Goal: Information Seeking & Learning: Learn about a topic

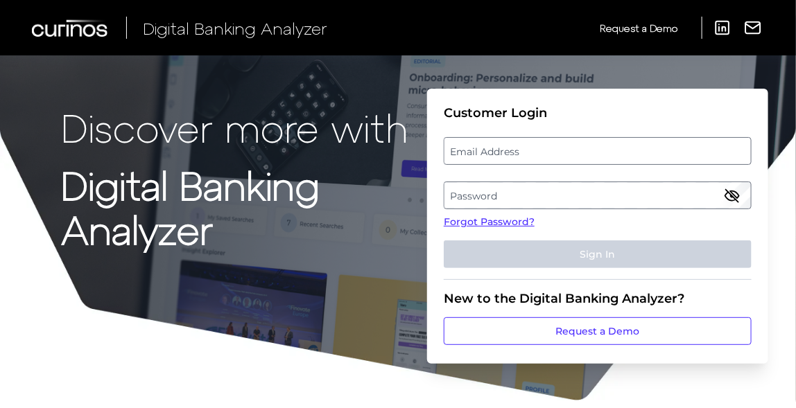
click at [555, 151] on label "Email Address" at bounding box center [597, 151] width 306 height 25
click at [555, 151] on input "email" at bounding box center [598, 151] width 308 height 28
click at [520, 157] on input "Email Address" at bounding box center [598, 151] width 308 height 28
type input "[EMAIL_ADDRESS][DOMAIN_NAME]"
click at [511, 186] on label "Password" at bounding box center [597, 195] width 306 height 25
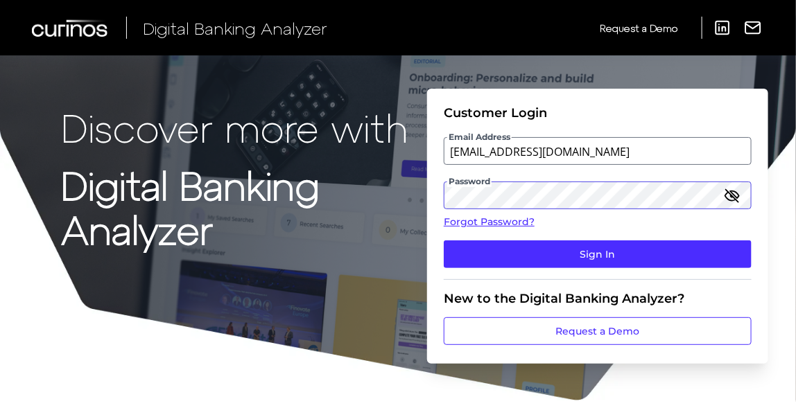
click at [444, 240] on button "Sign In" at bounding box center [598, 254] width 308 height 28
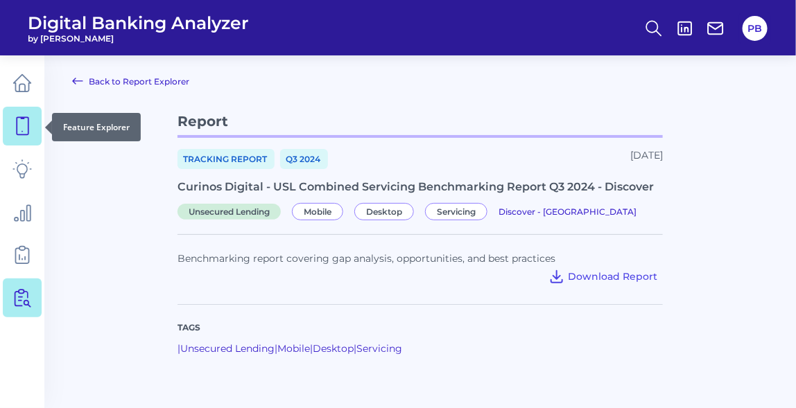
click at [12, 130] on icon at bounding box center [21, 125] width 19 height 19
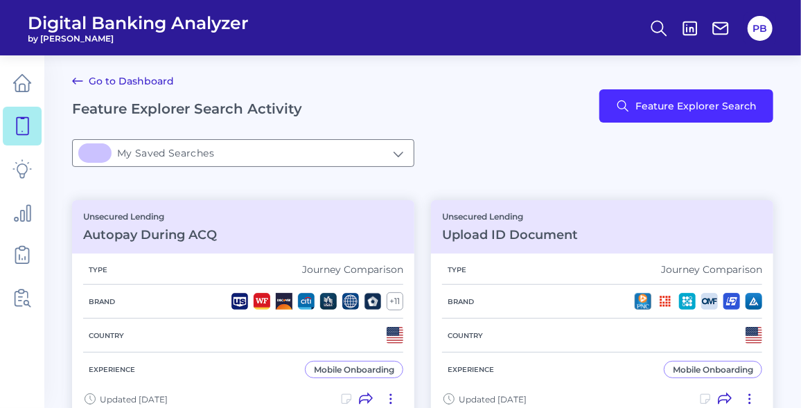
type input "4My Saved Searches"
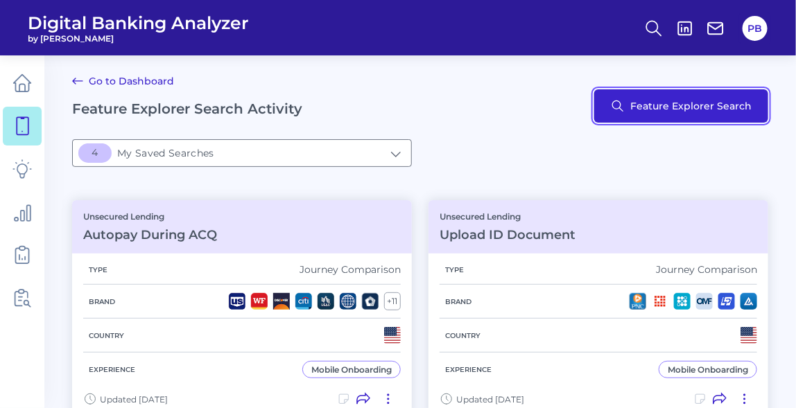
click at [739, 104] on button "Feature Explorer Search" at bounding box center [681, 105] width 174 height 33
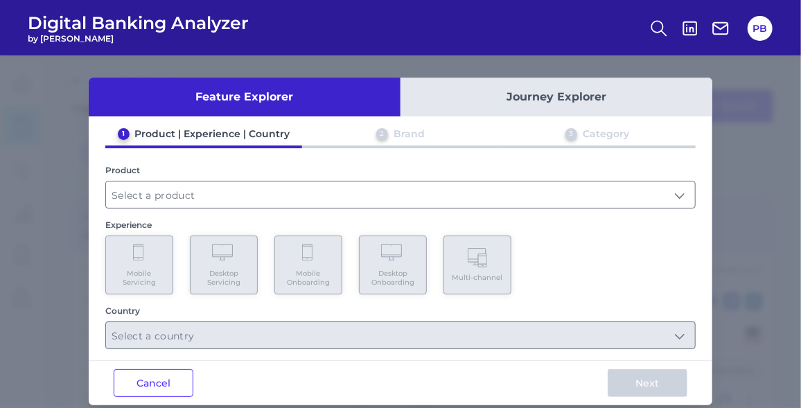
click at [93, 208] on div "1 Product | Experience | Country 2 Brand 3 Category Product Experience Mobile S…" at bounding box center [401, 239] width 624 height 222
click at [107, 109] on button "Feature Explorer" at bounding box center [245, 97] width 312 height 39
click at [212, 189] on input "text" at bounding box center [400, 195] width 589 height 26
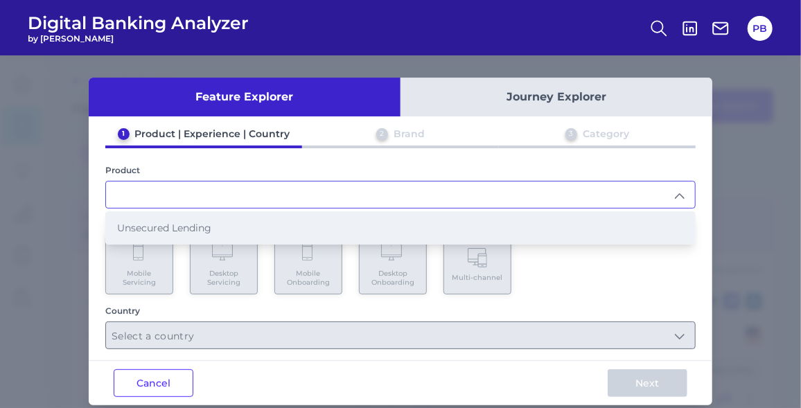
click at [181, 214] on li "Unsecured Lending" at bounding box center [400, 228] width 589 height 32
type input "Unsecured Lending"
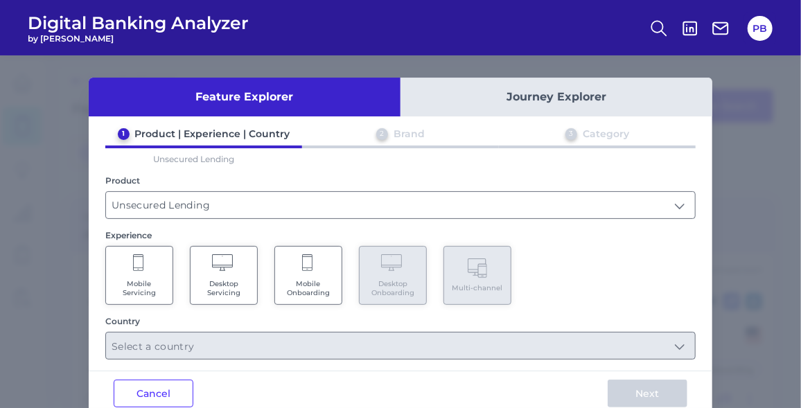
scroll to position [26, 0]
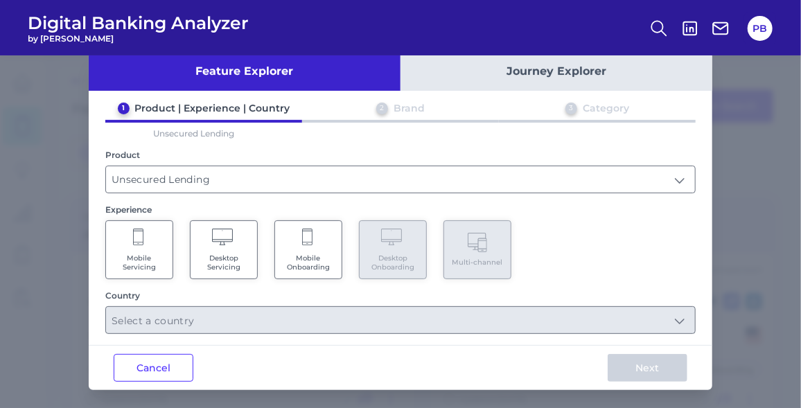
click at [139, 224] on Servicing "Mobile Servicing" at bounding box center [139, 249] width 68 height 59
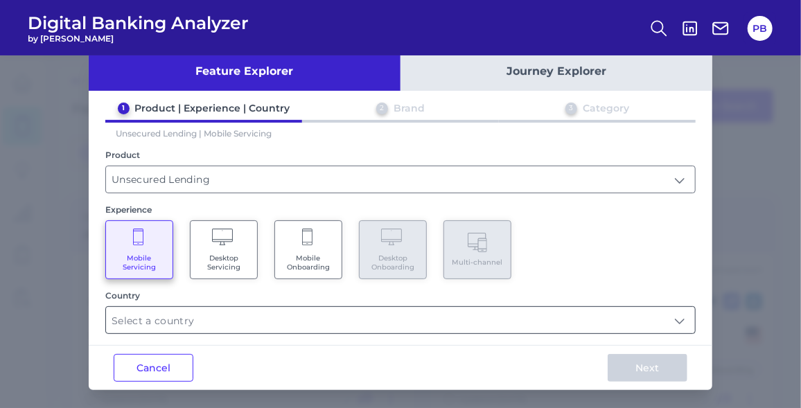
click at [300, 318] on input "text" at bounding box center [400, 320] width 589 height 26
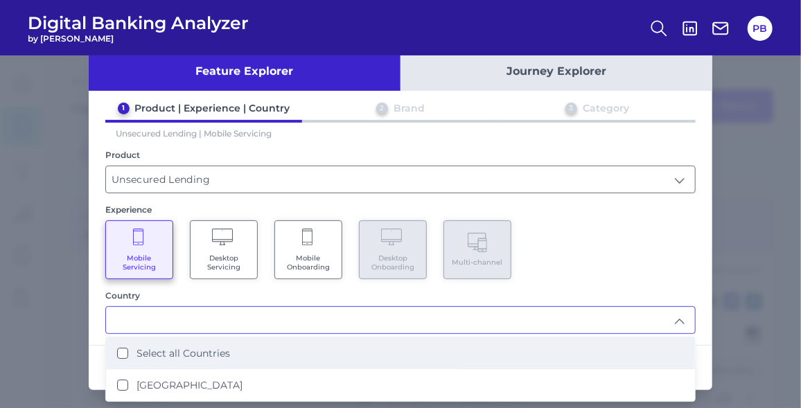
click at [292, 347] on li "Select all Countries" at bounding box center [400, 354] width 589 height 32
type input "Select all Countries"
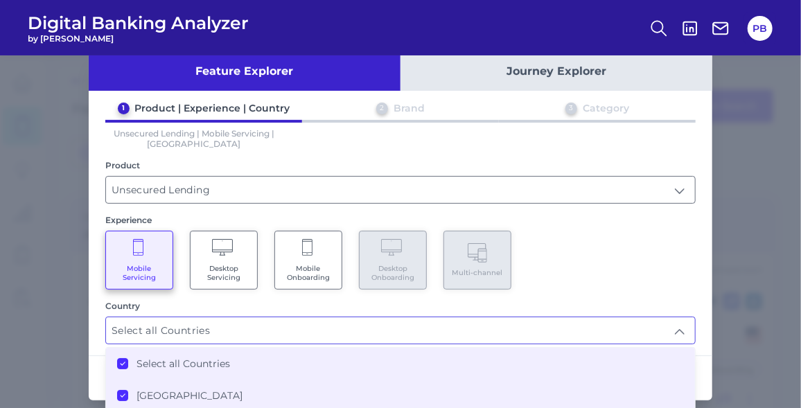
click at [672, 258] on div "Mobile Servicing Desktop Servicing Mobile Onboarding Desktop Onboarding Multi-c…" at bounding box center [400, 260] width 590 height 59
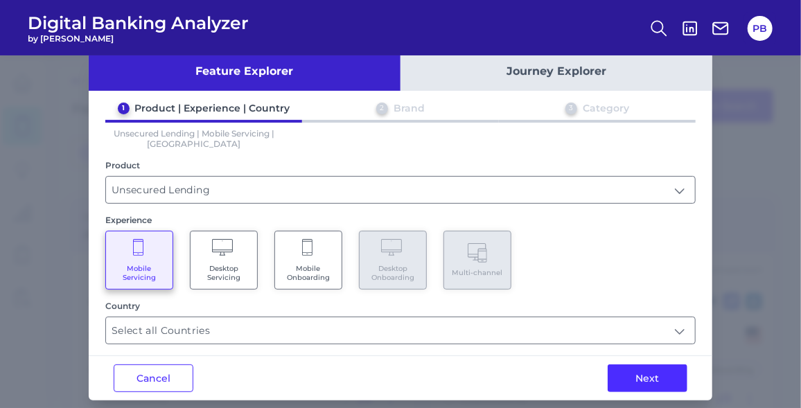
scroll to position [36, 0]
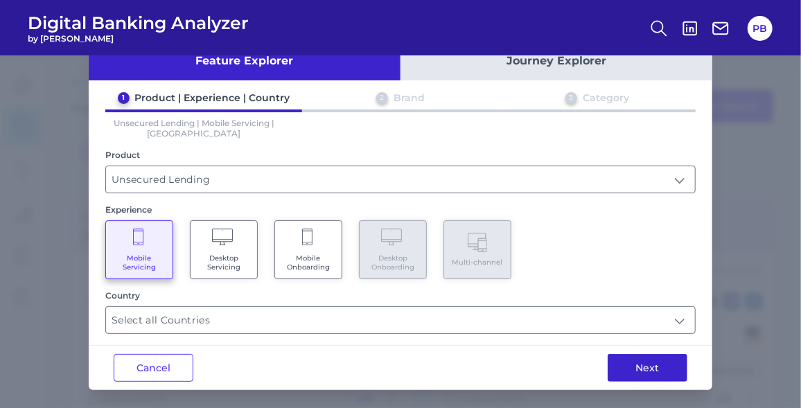
click at [624, 369] on button "Next" at bounding box center [648, 368] width 80 height 28
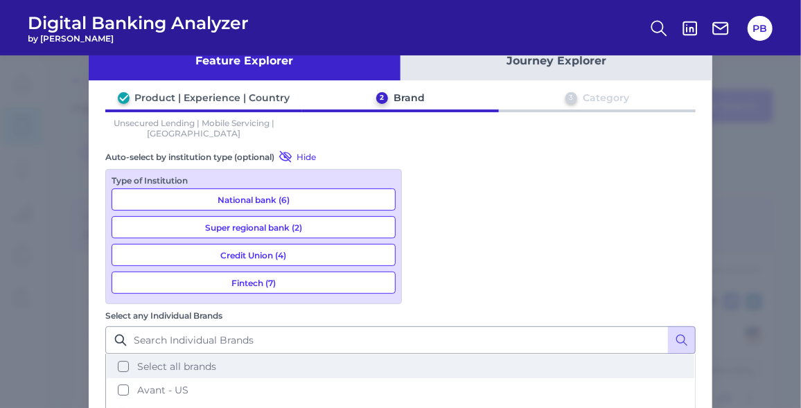
click at [475, 355] on button "Select all brands" at bounding box center [401, 367] width 588 height 24
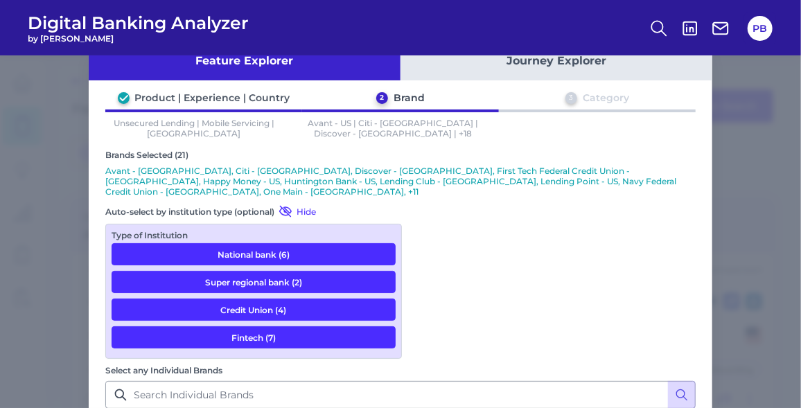
scroll to position [137, 0]
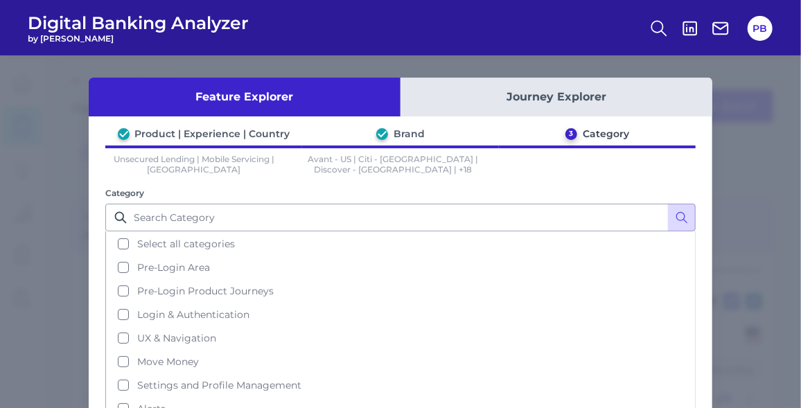
click at [133, 175] on div "Product | Experience | Country Brand 3 Category Unsecured Lending | Mobile Serv…" at bounding box center [401, 277] width 624 height 298
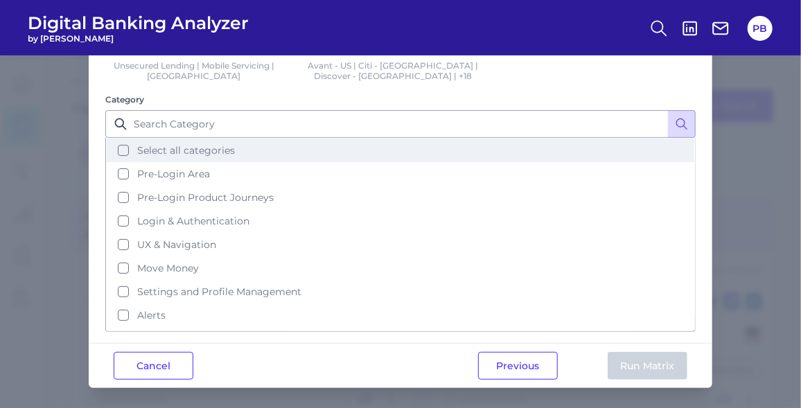
click at [116, 148] on button "Select all categories" at bounding box center [401, 151] width 588 height 24
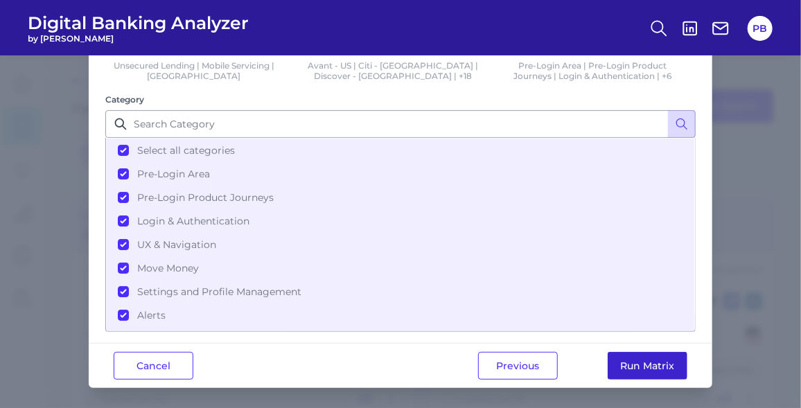
click at [645, 359] on button "Run Matrix" at bounding box center [648, 366] width 80 height 28
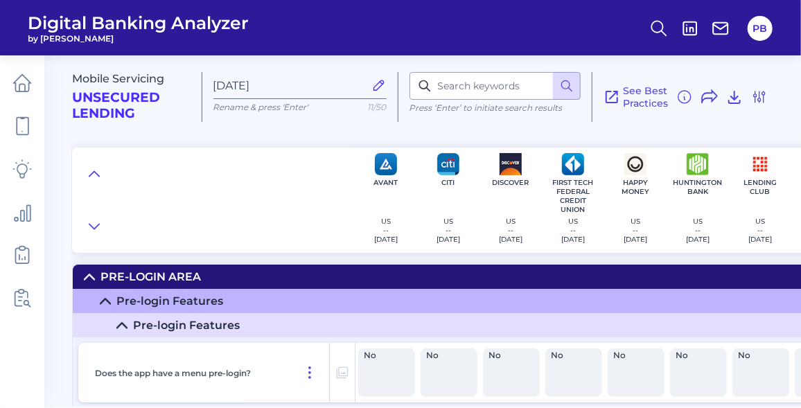
click at [121, 100] on h2 "Unsecured Lending" at bounding box center [131, 106] width 119 height 32
click at [484, 82] on input at bounding box center [495, 86] width 171 height 28
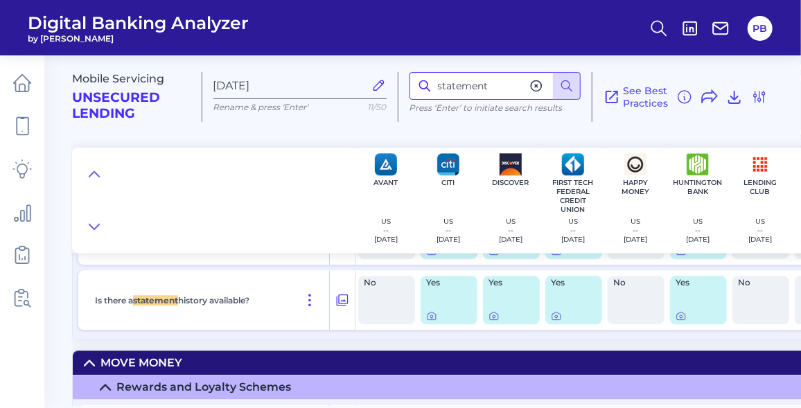
scroll to position [3488, 0]
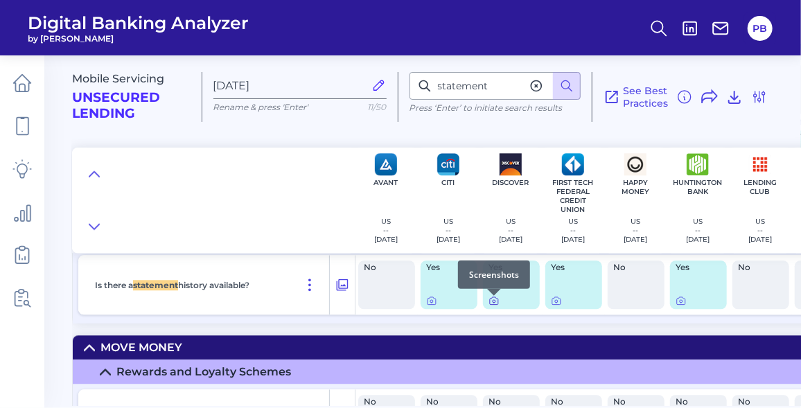
click at [498, 304] on icon at bounding box center [494, 301] width 8 height 8
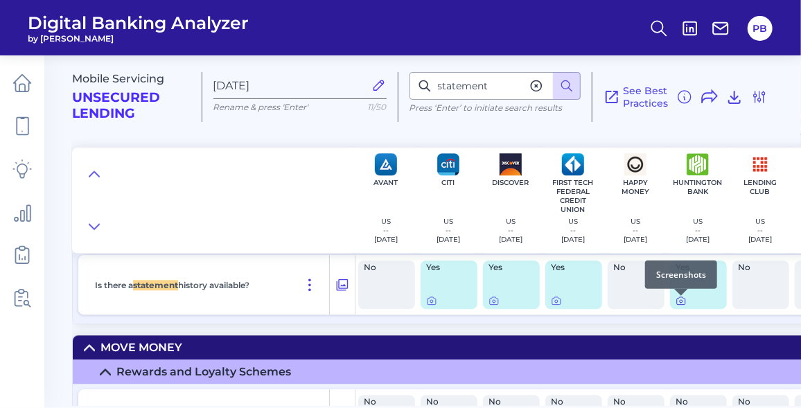
click at [680, 303] on icon at bounding box center [681, 301] width 3 height 3
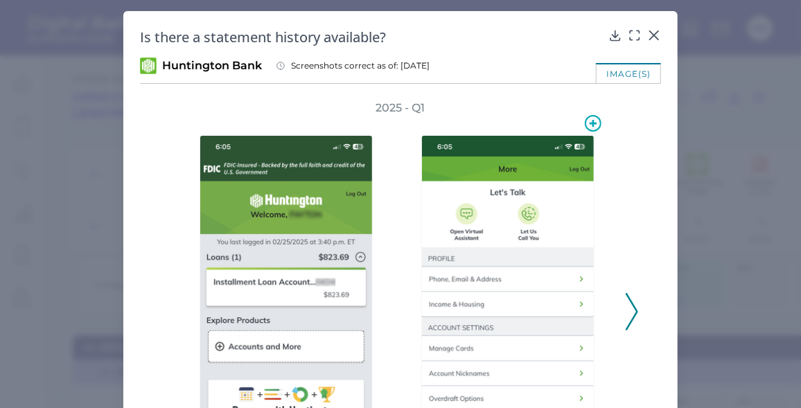
scroll to position [165, 0]
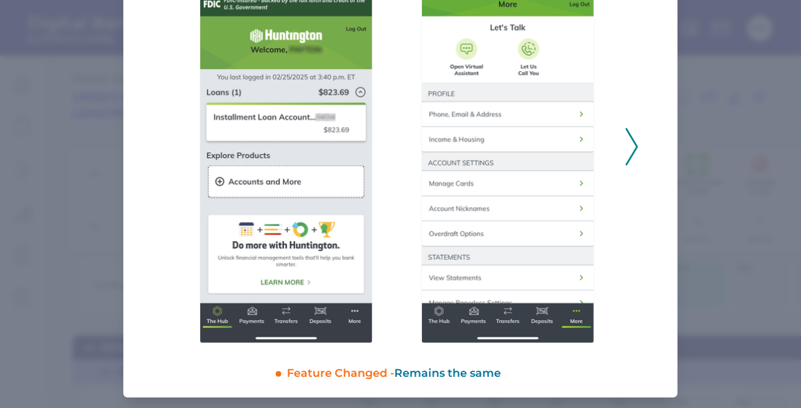
click at [132, 206] on div "Is there a statement history available? Huntington Bank Screenshots correct as …" at bounding box center [400, 122] width 554 height 552
click at [626, 144] on icon at bounding box center [632, 146] width 12 height 37
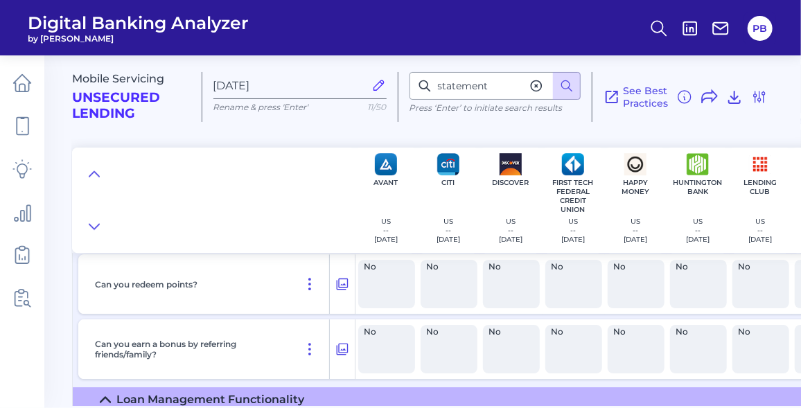
scroll to position [3897, 0]
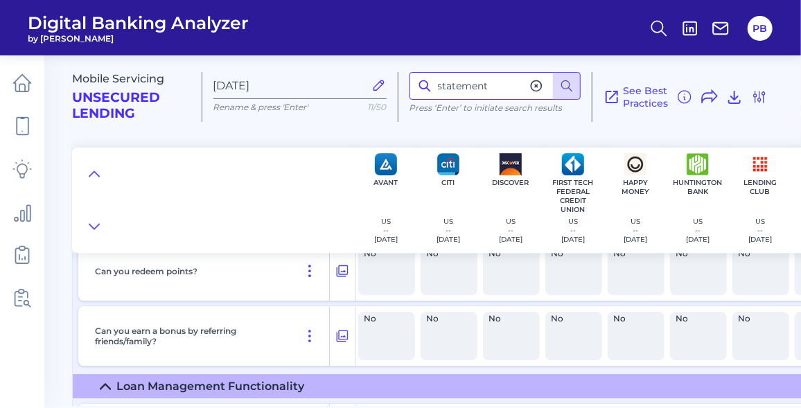
click at [507, 76] on input "statement" at bounding box center [495, 86] width 171 height 28
click at [519, 91] on input "statement" at bounding box center [495, 86] width 171 height 28
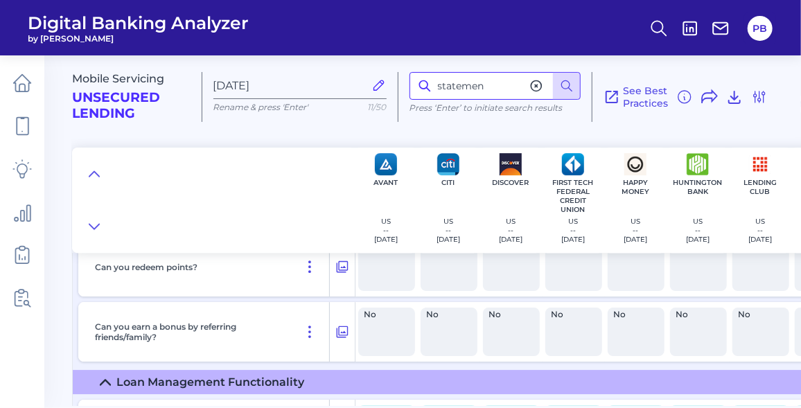
type input "statement"
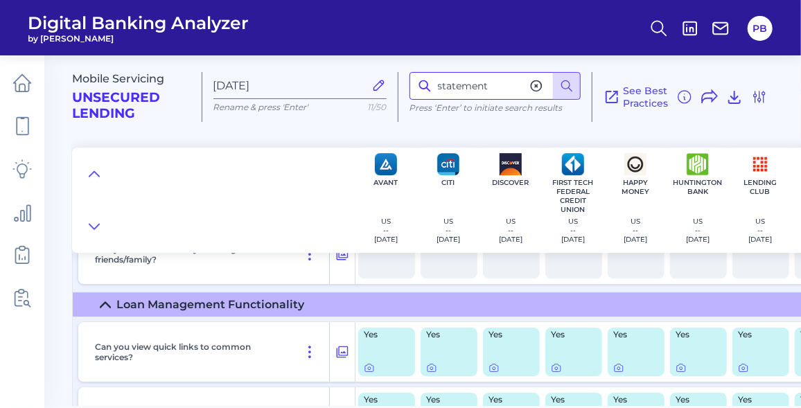
scroll to position [3979, 0]
click at [562, 80] on icon at bounding box center [567, 86] width 14 height 14
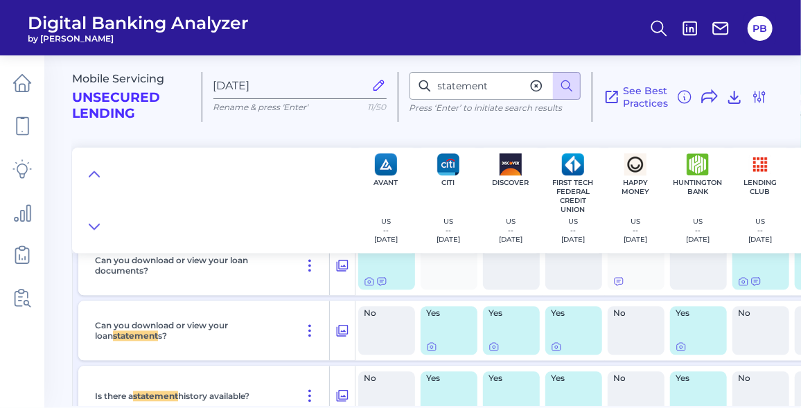
scroll to position [3377, 0]
click at [503, 352] on div at bounding box center [512, 346] width 46 height 11
click at [555, 349] on icon at bounding box center [556, 347] width 3 height 3
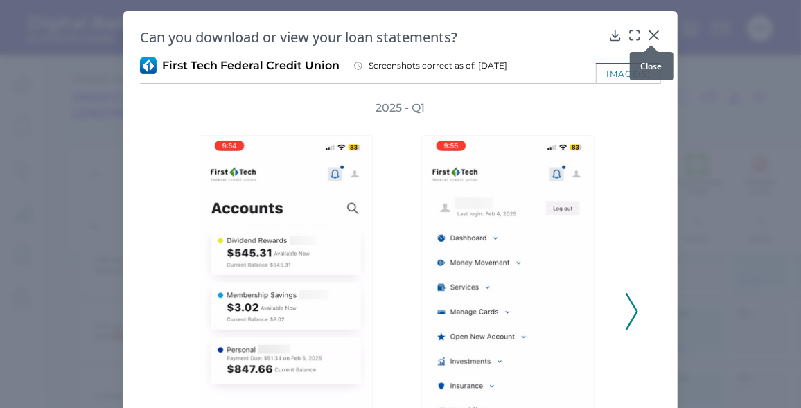
click at [654, 35] on icon at bounding box center [654, 35] width 14 height 14
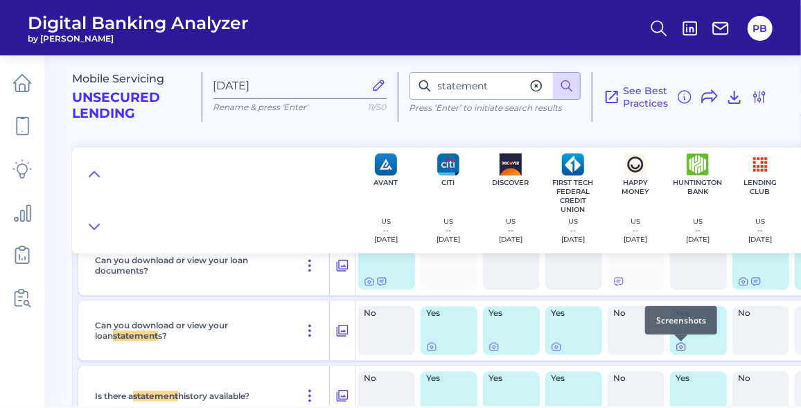
click at [684, 350] on icon at bounding box center [681, 346] width 11 height 11
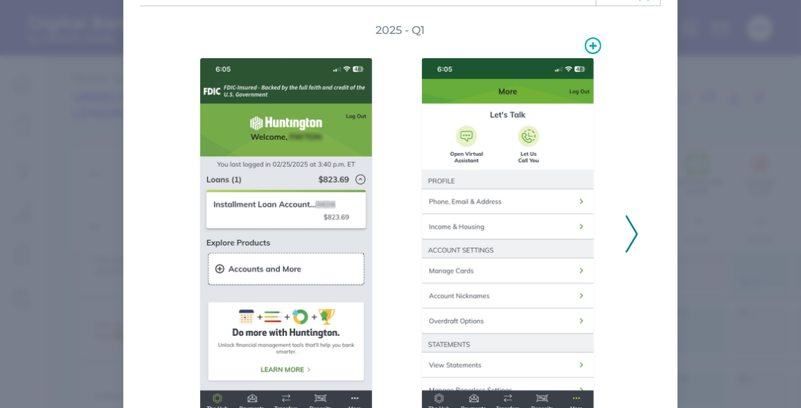
scroll to position [165, 0]
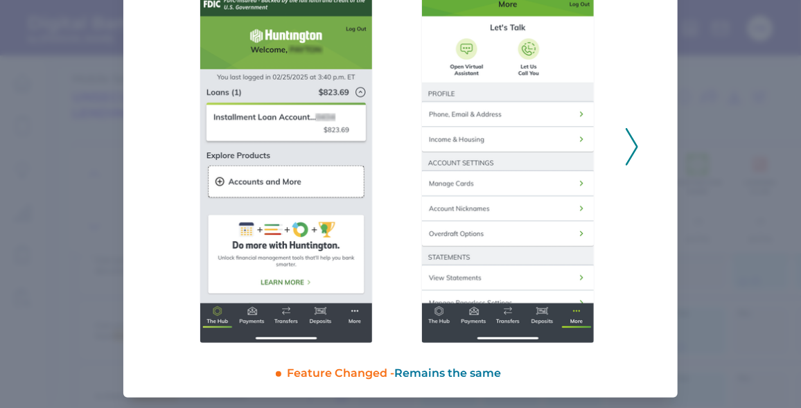
click at [635, 143] on icon at bounding box center [632, 146] width 12 height 37
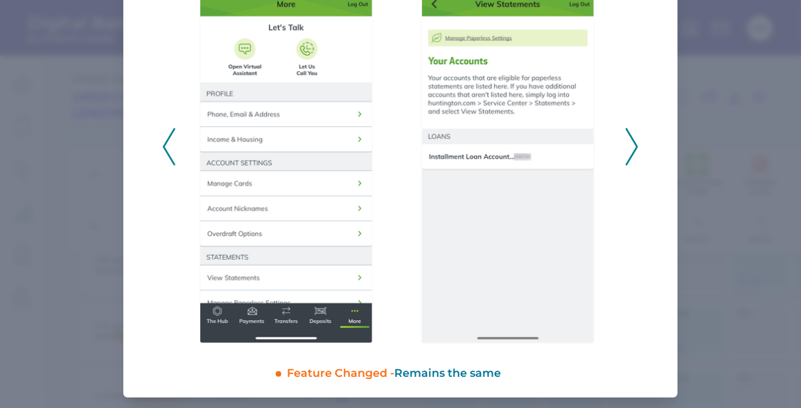
click at [635, 143] on icon at bounding box center [632, 146] width 12 height 37
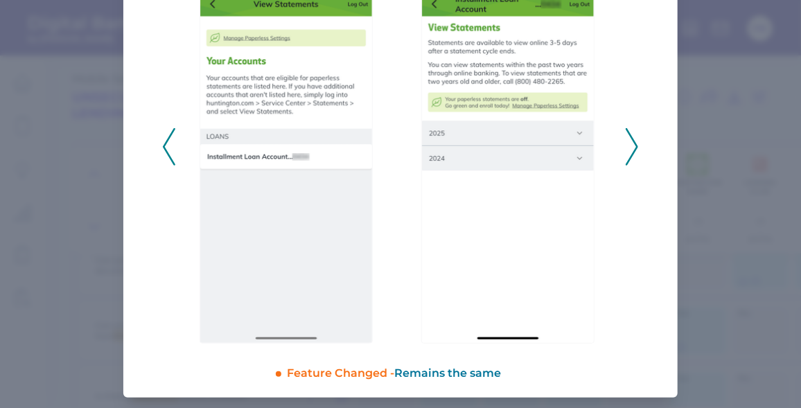
click at [635, 143] on icon at bounding box center [632, 146] width 12 height 37
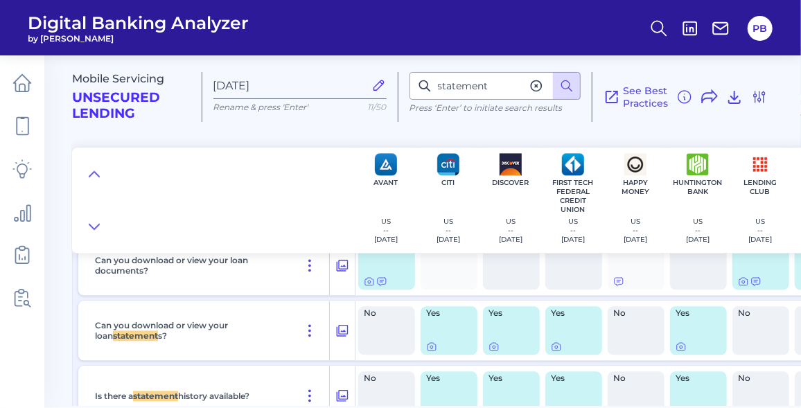
click at [678, 343] on div "Yes" at bounding box center [698, 330] width 57 height 49
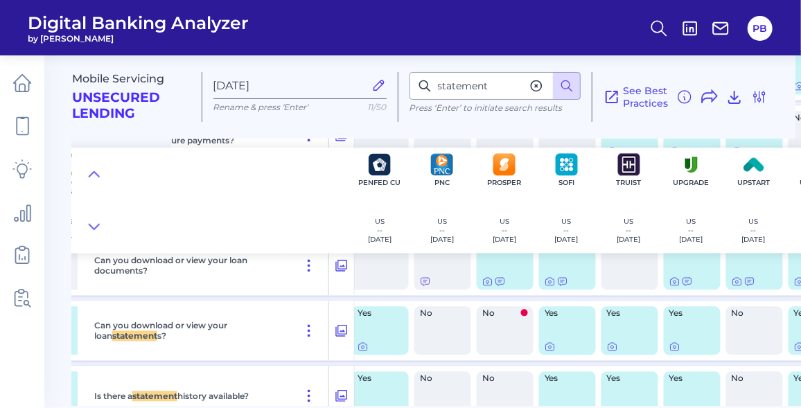
scroll to position [3377, 634]
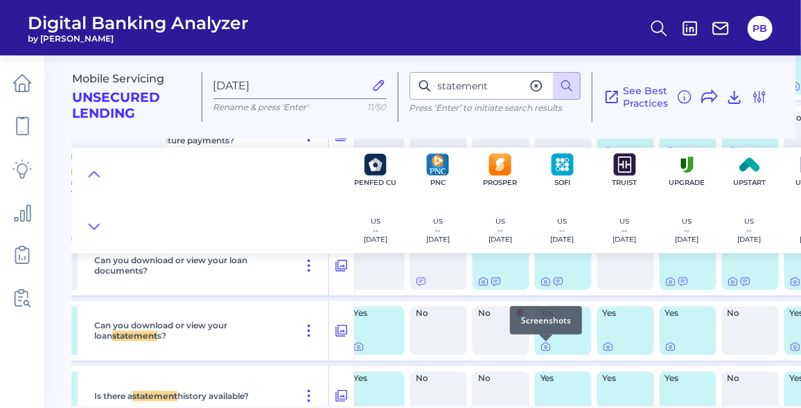
click at [547, 344] on div at bounding box center [546, 342] width 14 height 14
click at [545, 348] on icon at bounding box center [546, 346] width 11 height 11
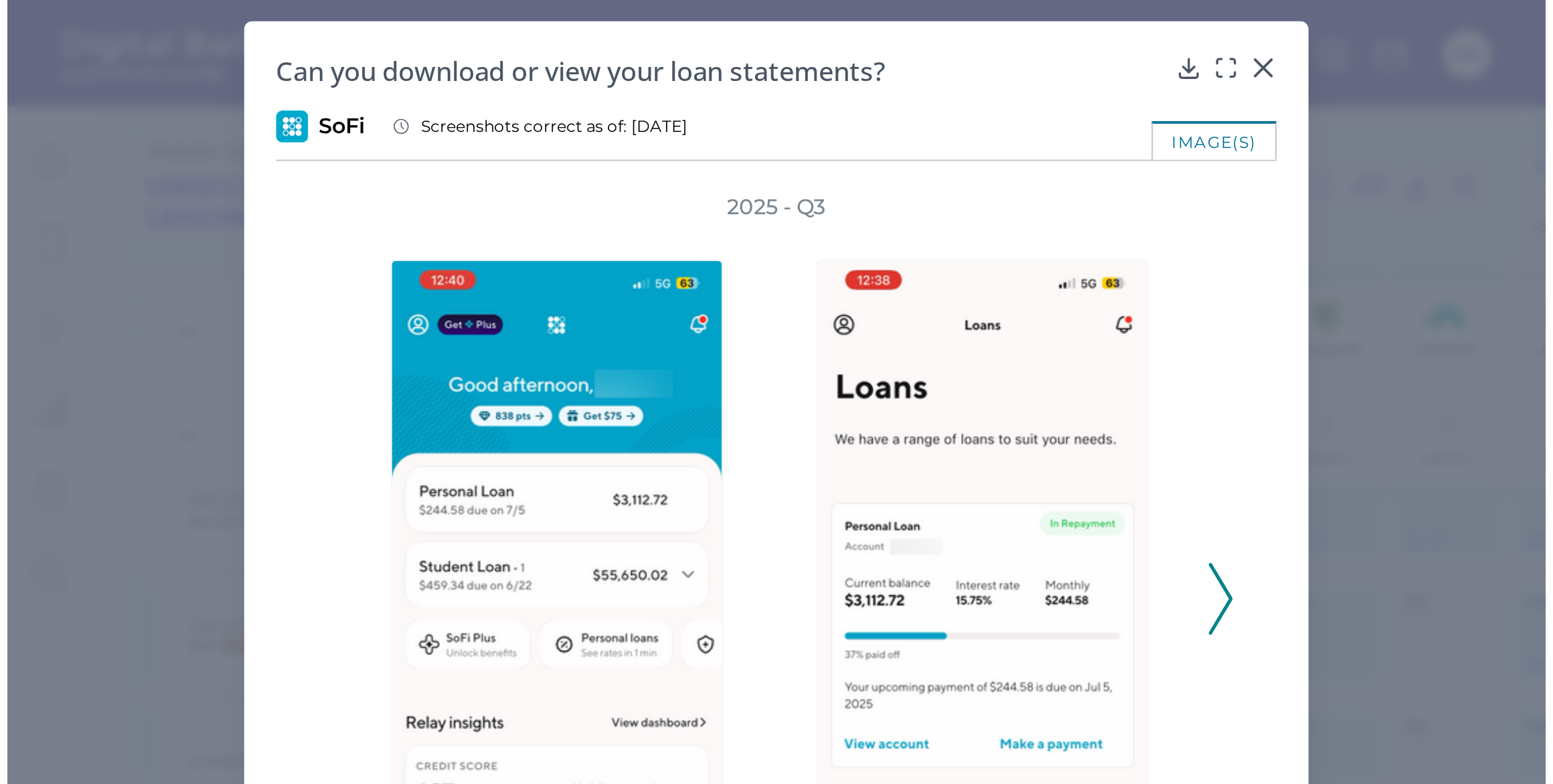
scroll to position [159, 0]
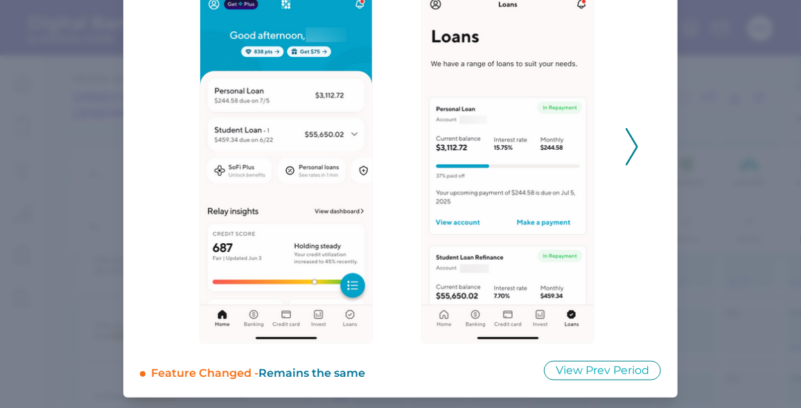
click at [634, 134] on icon at bounding box center [632, 146] width 12 height 37
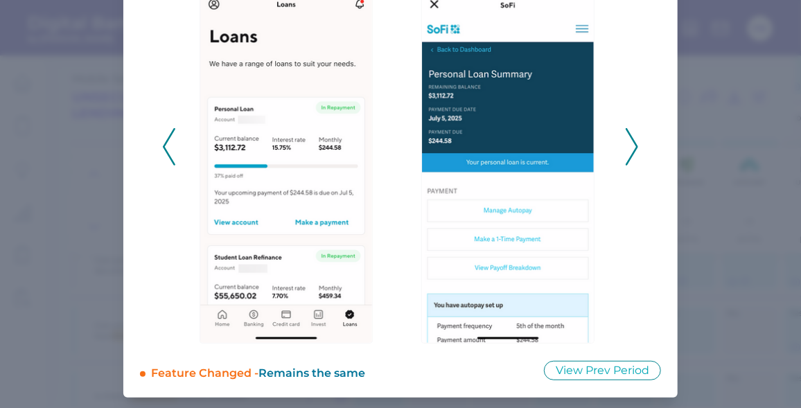
click at [634, 134] on icon at bounding box center [632, 146] width 12 height 37
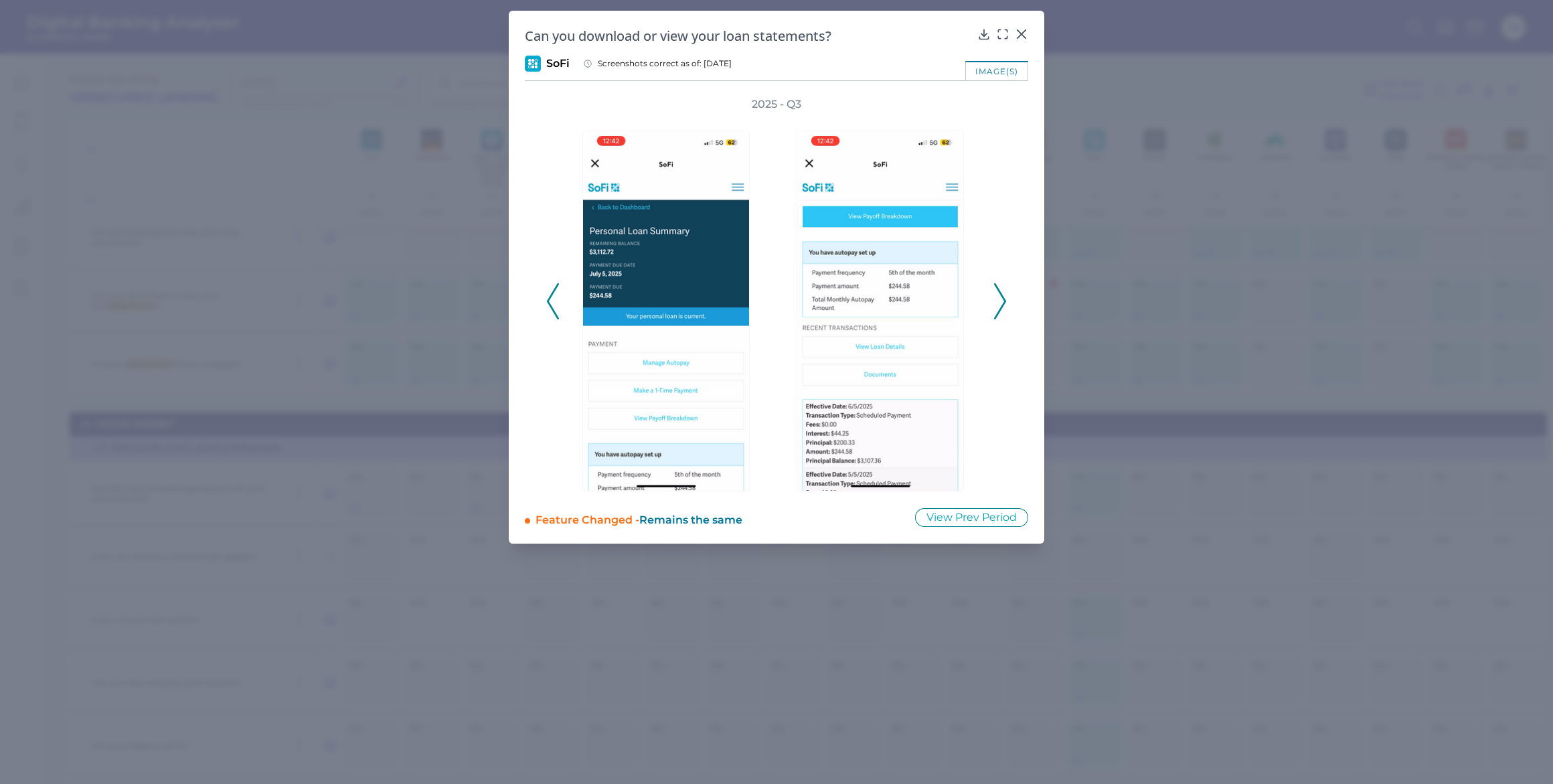
scroll to position [0, 0]
click at [773, 299] on icon at bounding box center [1000, 300] width 12 height 36
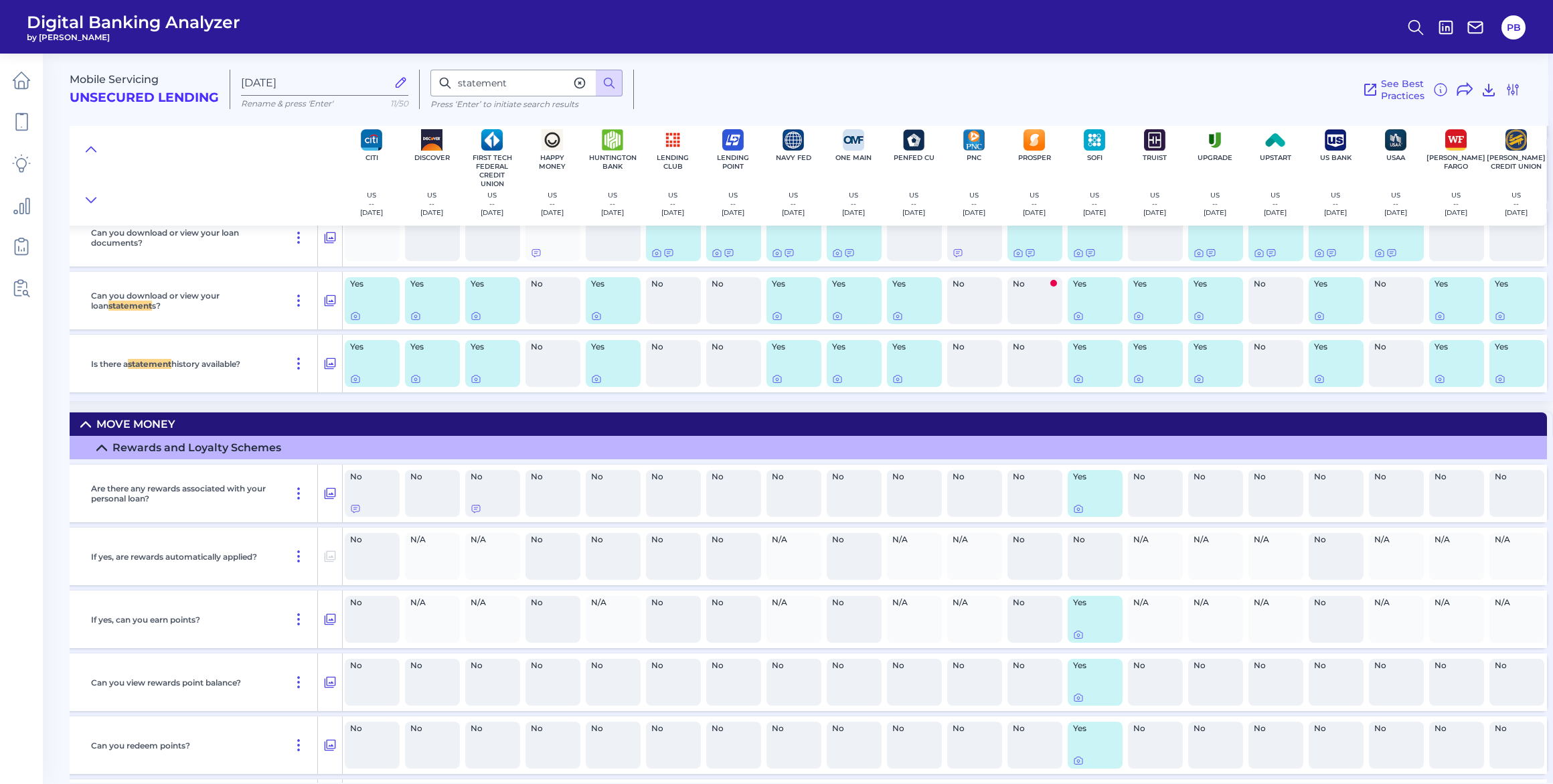
click at [668, 356] on div "No" at bounding box center [673, 363] width 55 height 47
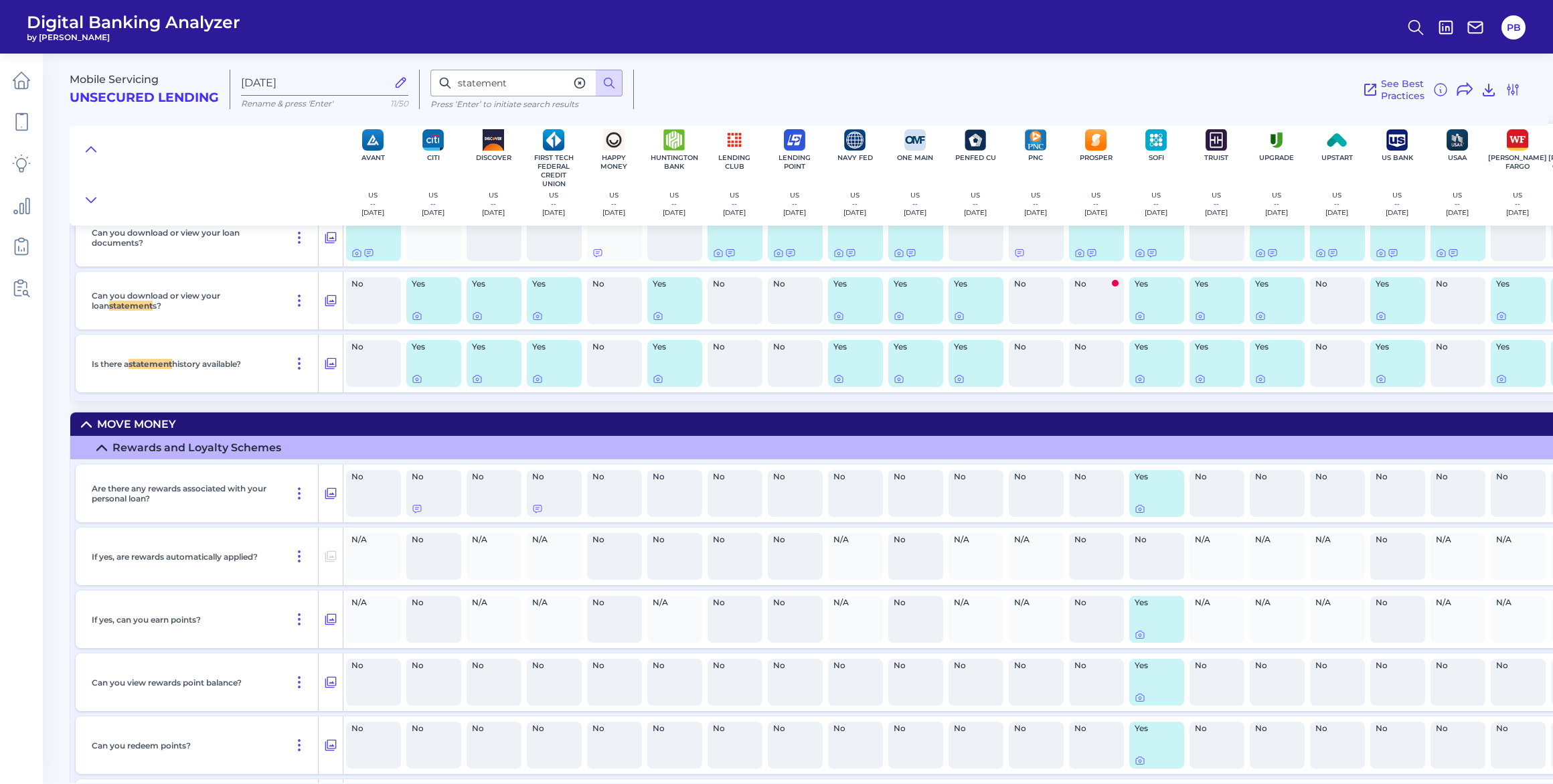
scroll to position [3261, 66]
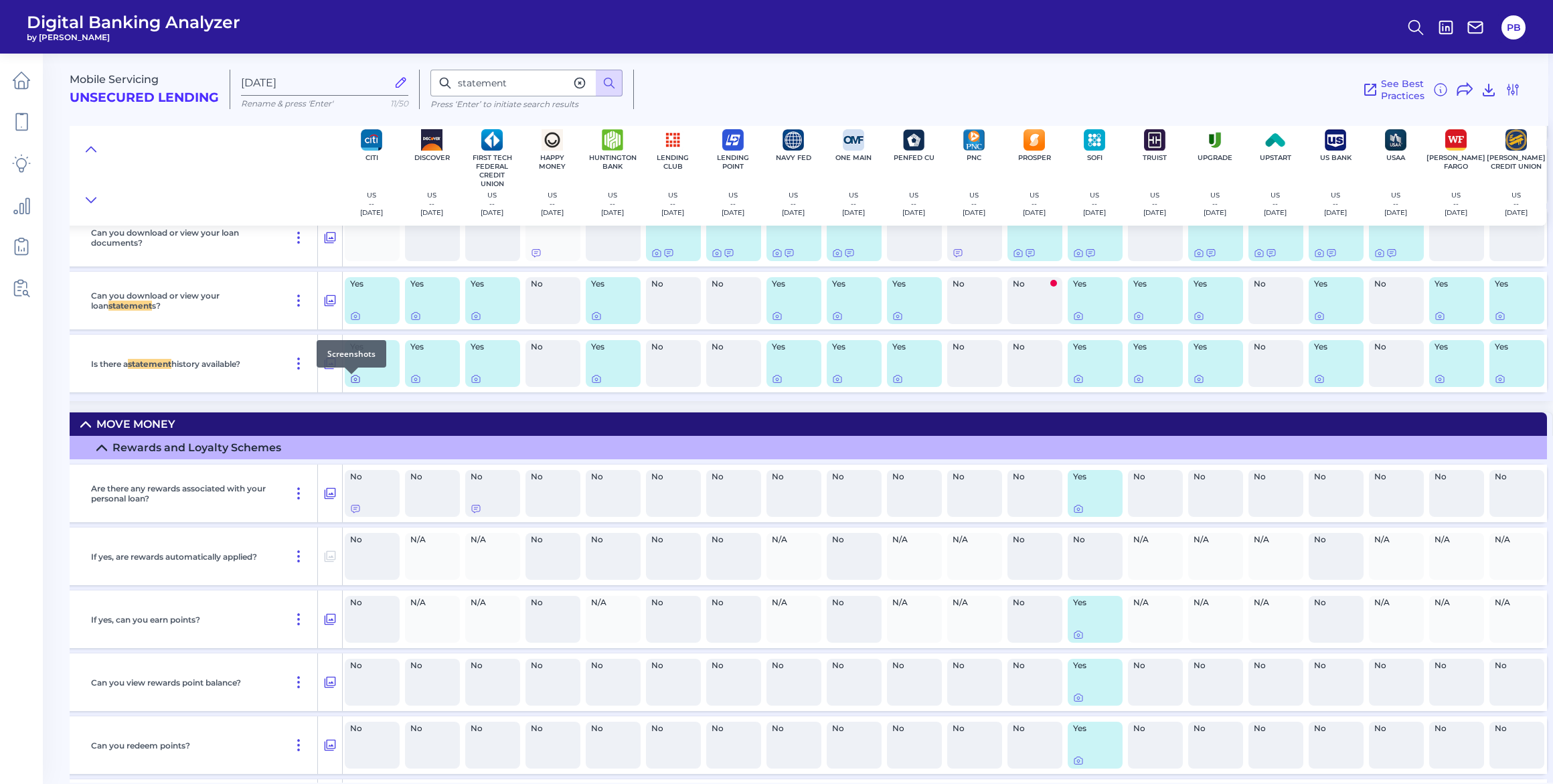
click at [353, 380] on icon at bounding box center [354, 378] width 11 height 11
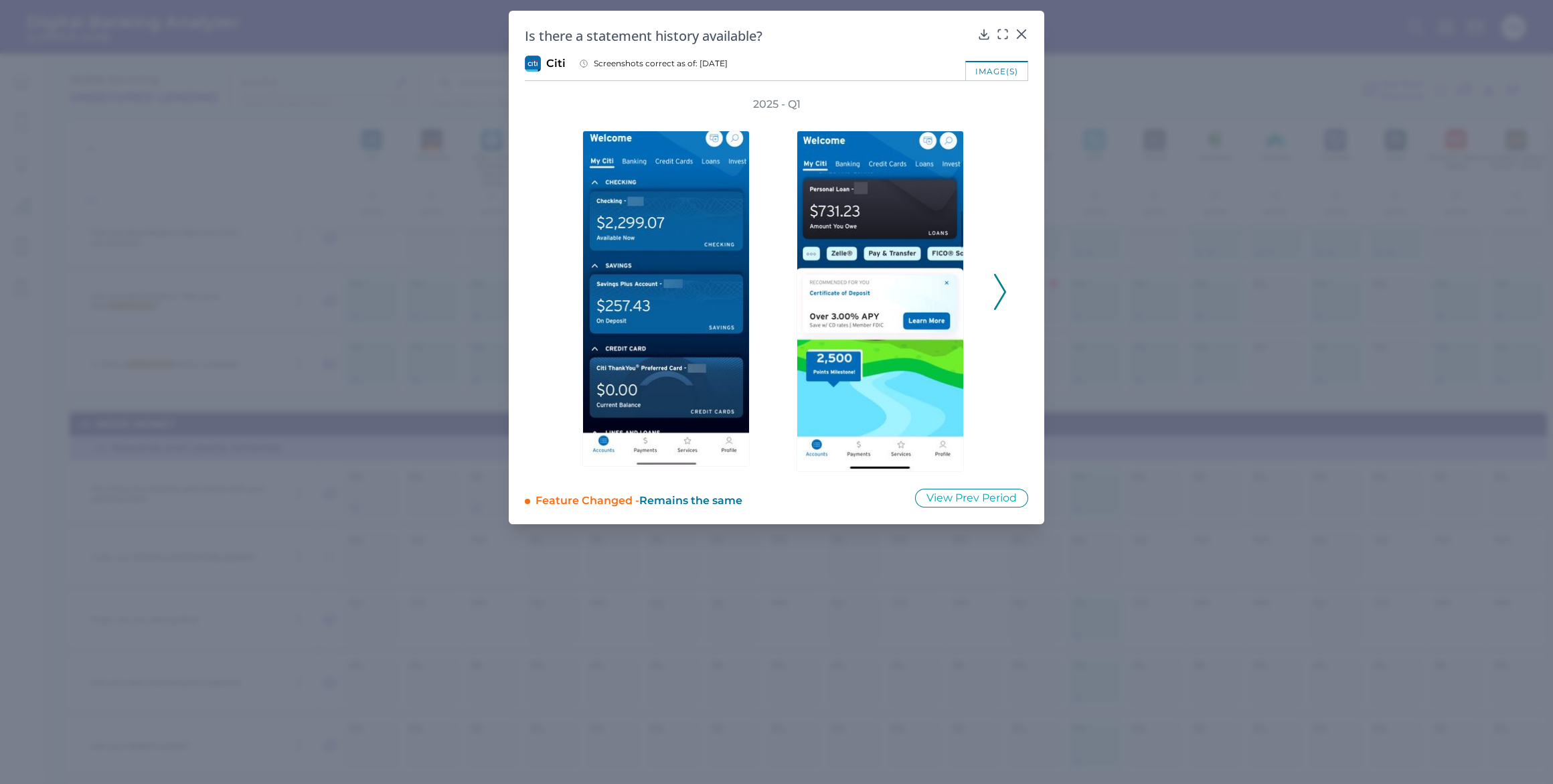
click at [773, 289] on icon at bounding box center [1000, 291] width 12 height 36
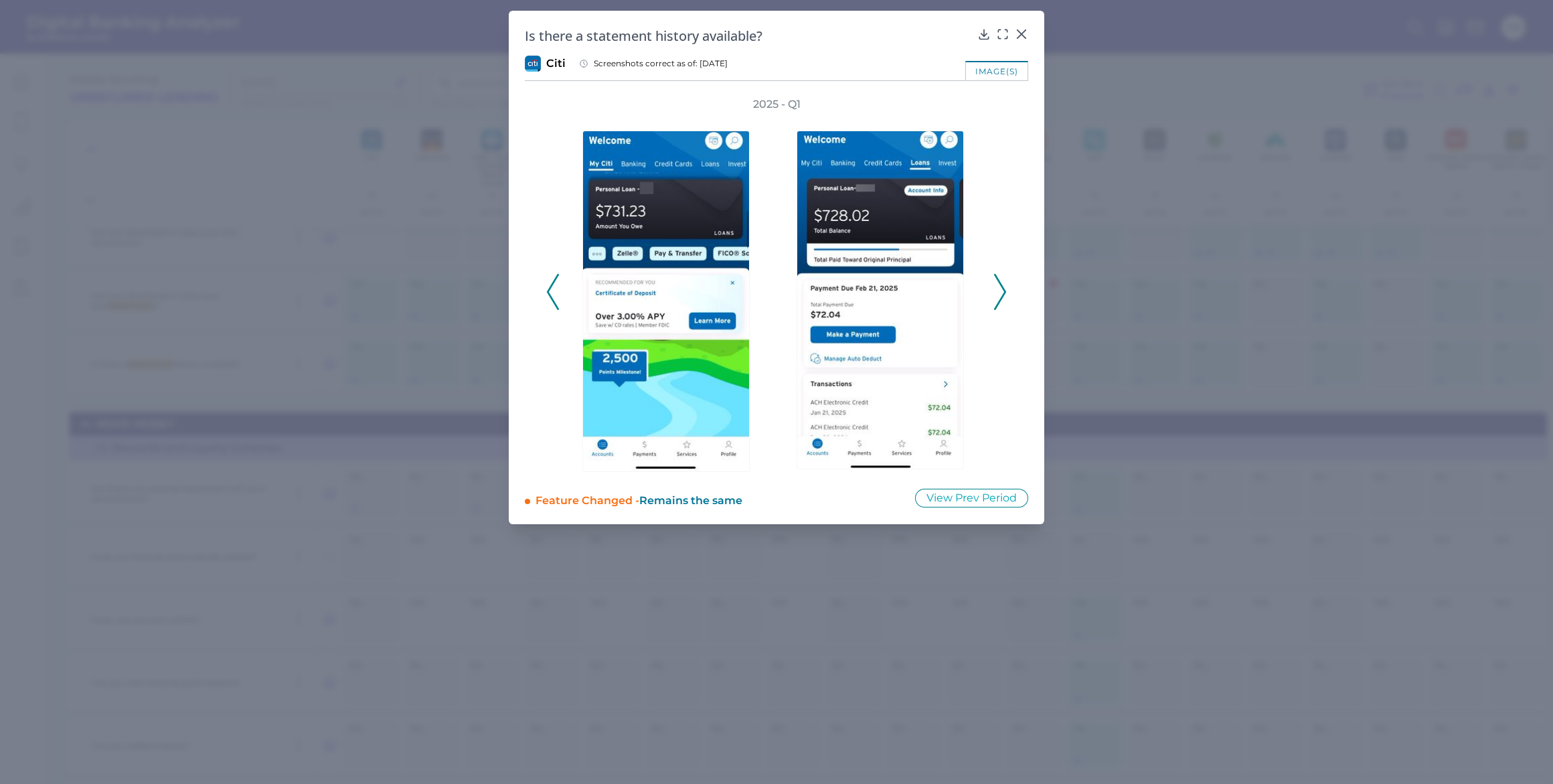
click at [773, 289] on icon at bounding box center [1000, 291] width 12 height 36
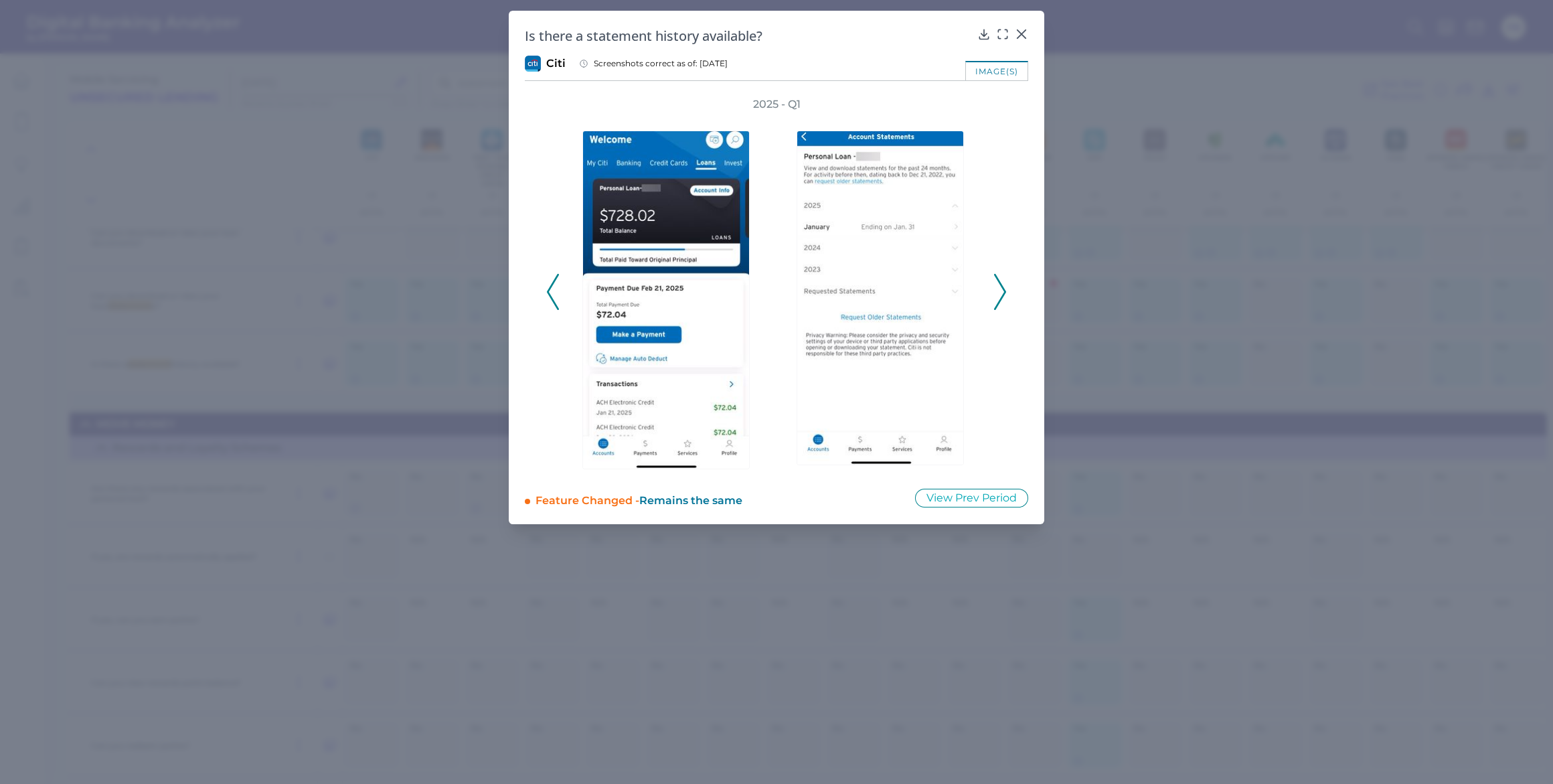
drag, startPoint x: 219, startPoint y: 323, endPoint x: 254, endPoint y: 285, distance: 51.7
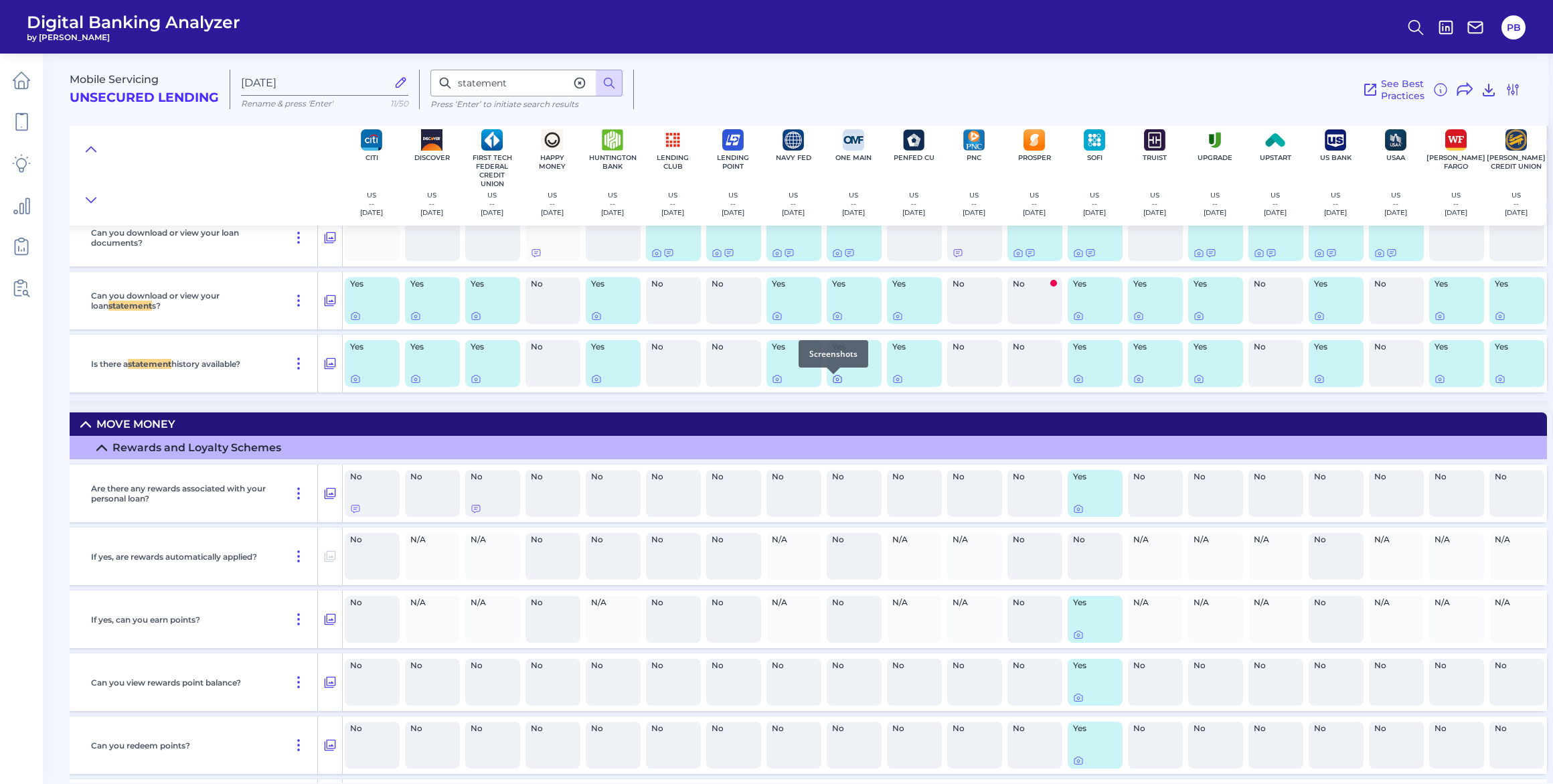
click at [773, 381] on icon at bounding box center [836, 378] width 11 height 11
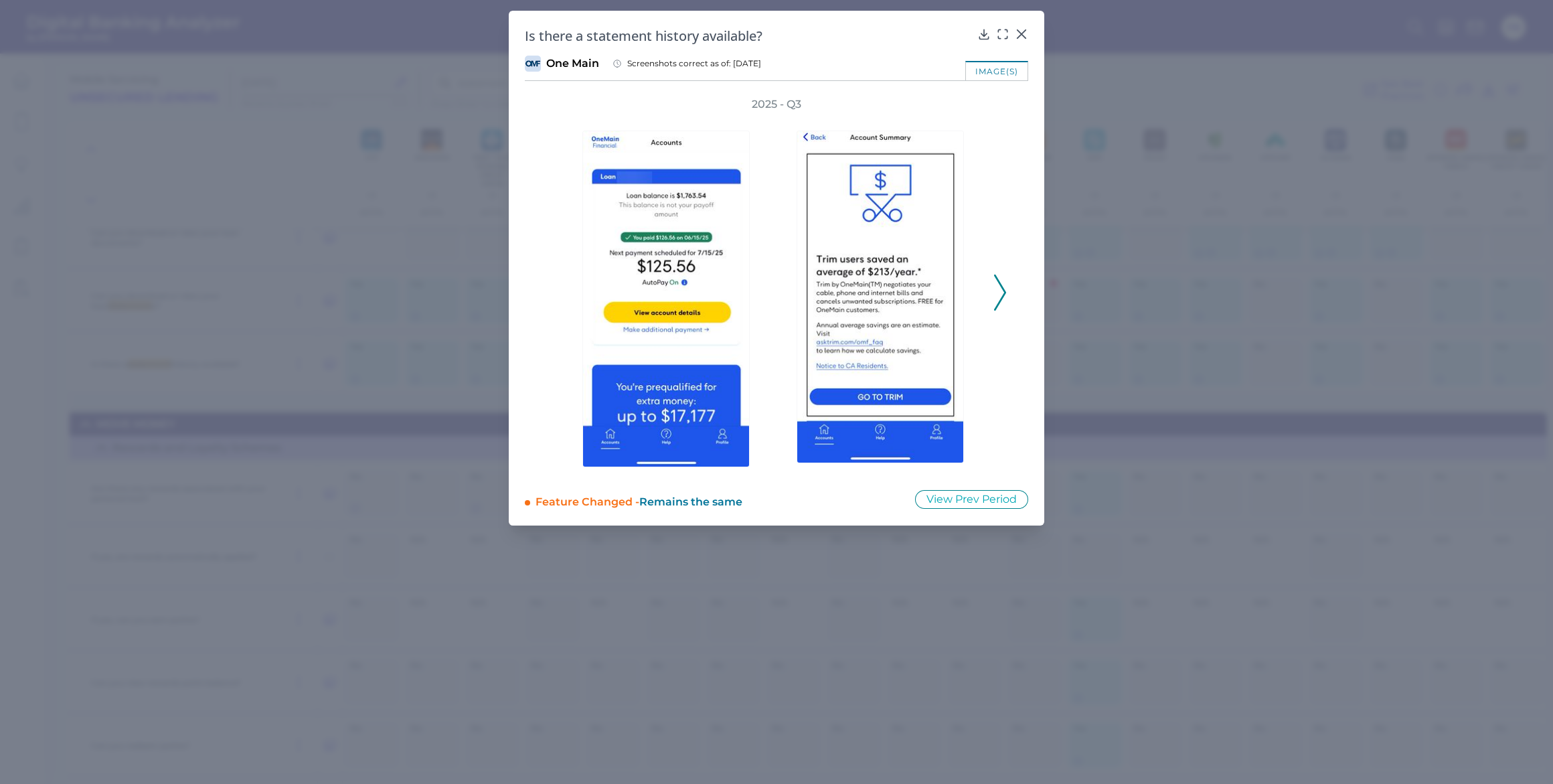
click at [773, 286] on polyline at bounding box center [1000, 292] width 10 height 34
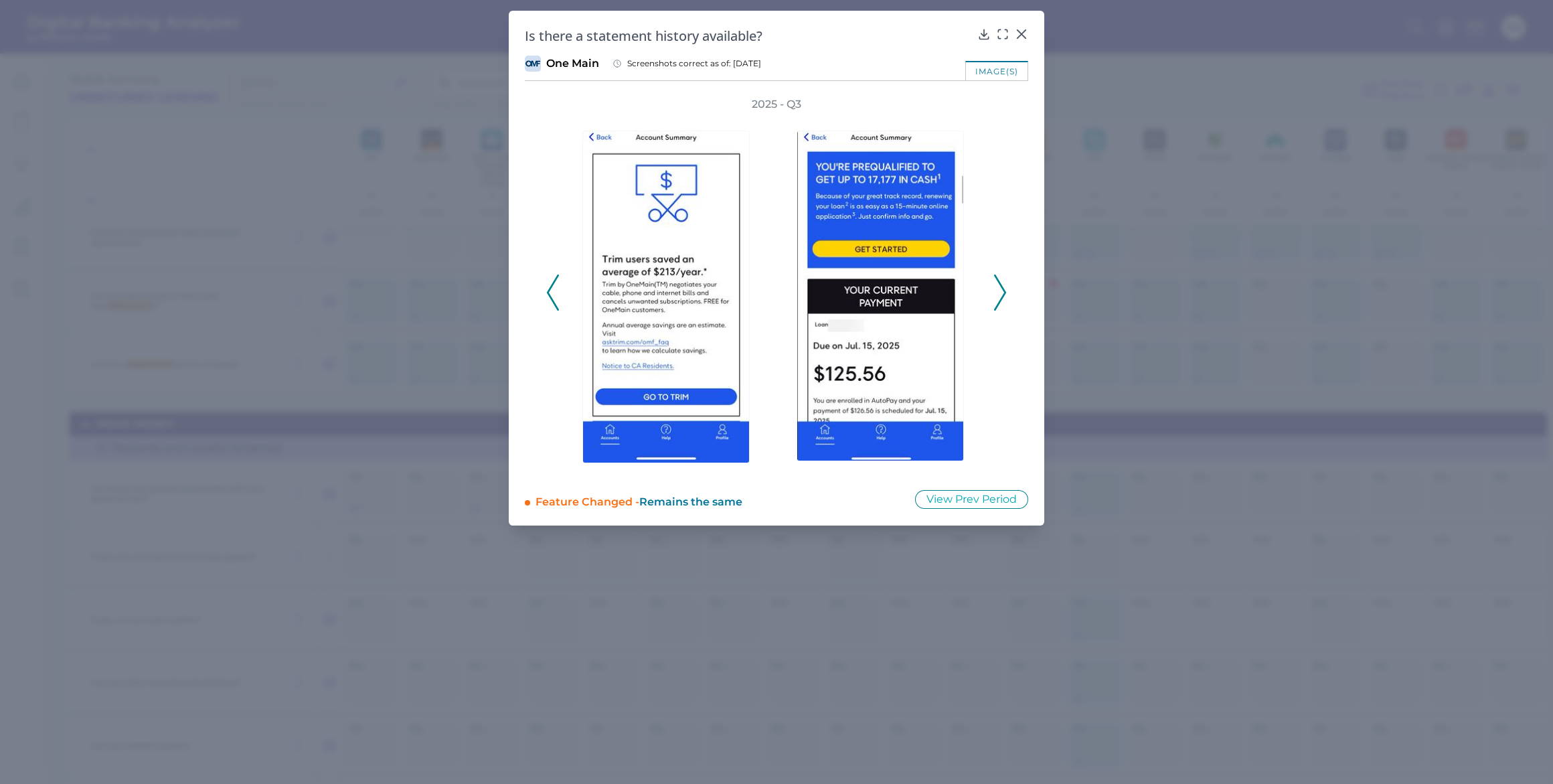
click at [773, 286] on polyline at bounding box center [1000, 292] width 10 height 34
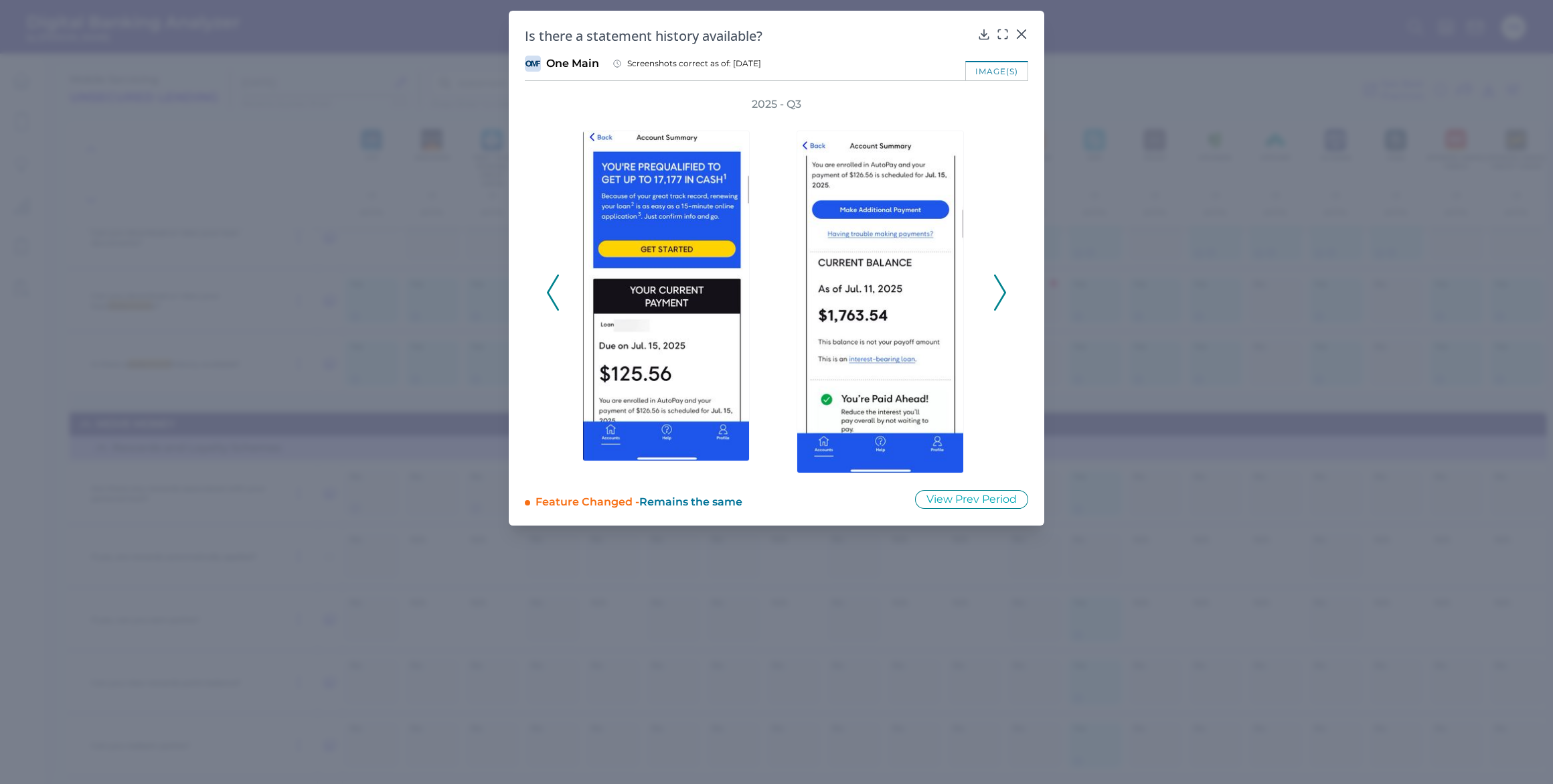
click at [773, 287] on icon at bounding box center [1000, 292] width 12 height 36
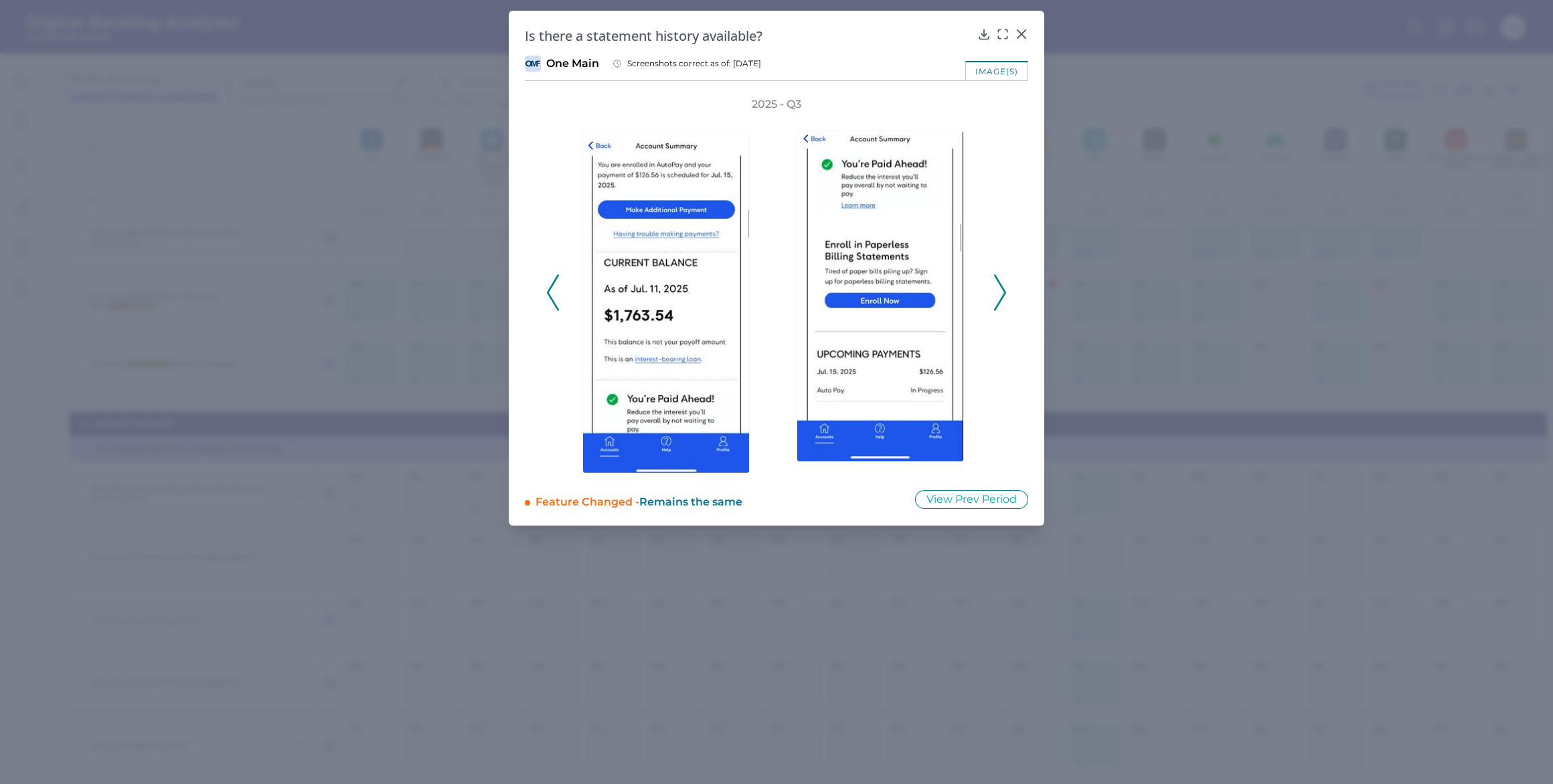
click at [773, 287] on icon at bounding box center [1000, 292] width 12 height 36
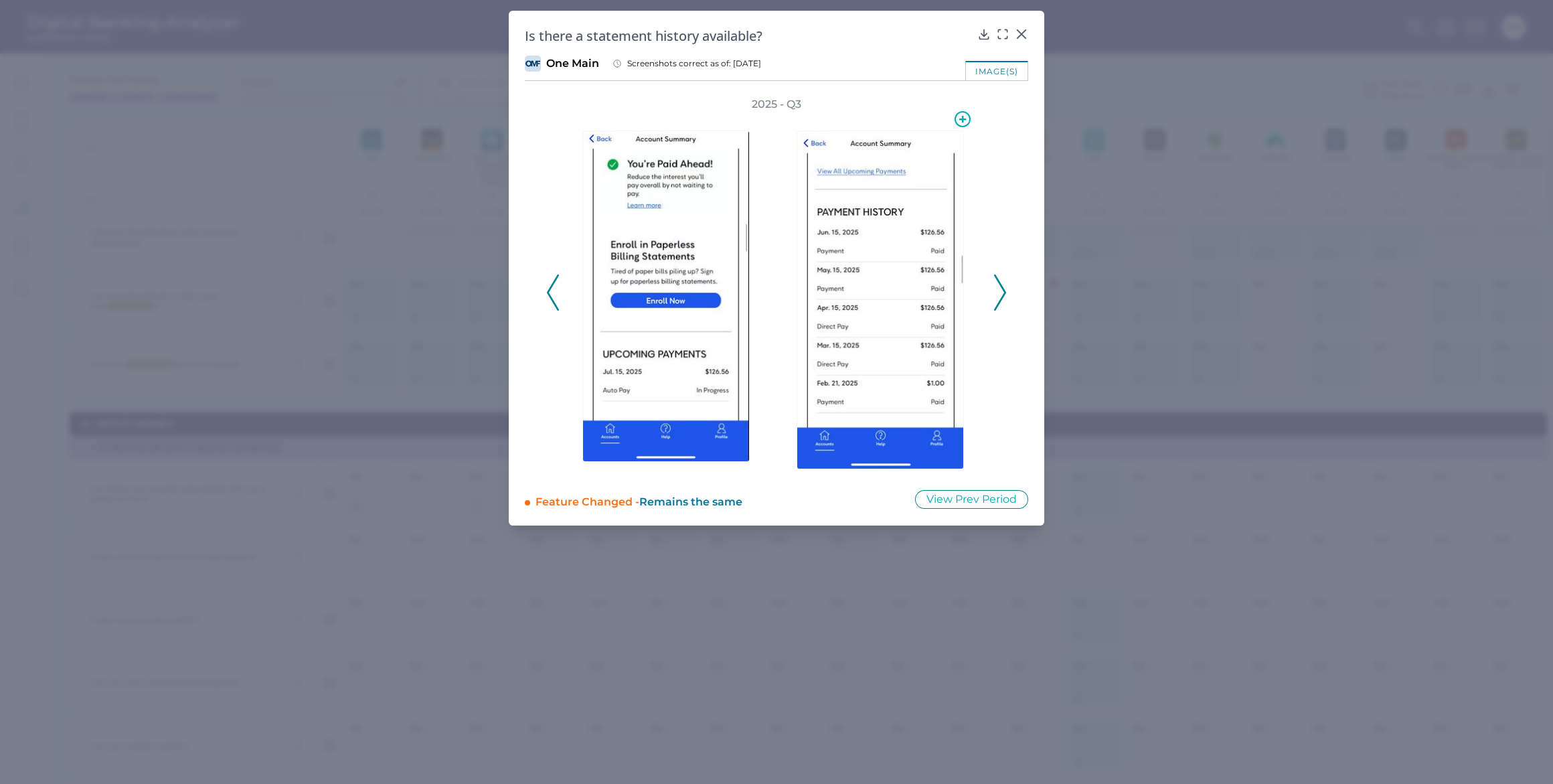
drag, startPoint x: 811, startPoint y: 265, endPoint x: 893, endPoint y: 247, distance: 84.0
click at [773, 238] on img at bounding box center [880, 299] width 167 height 339
click at [773, 295] on icon at bounding box center [1000, 292] width 12 height 36
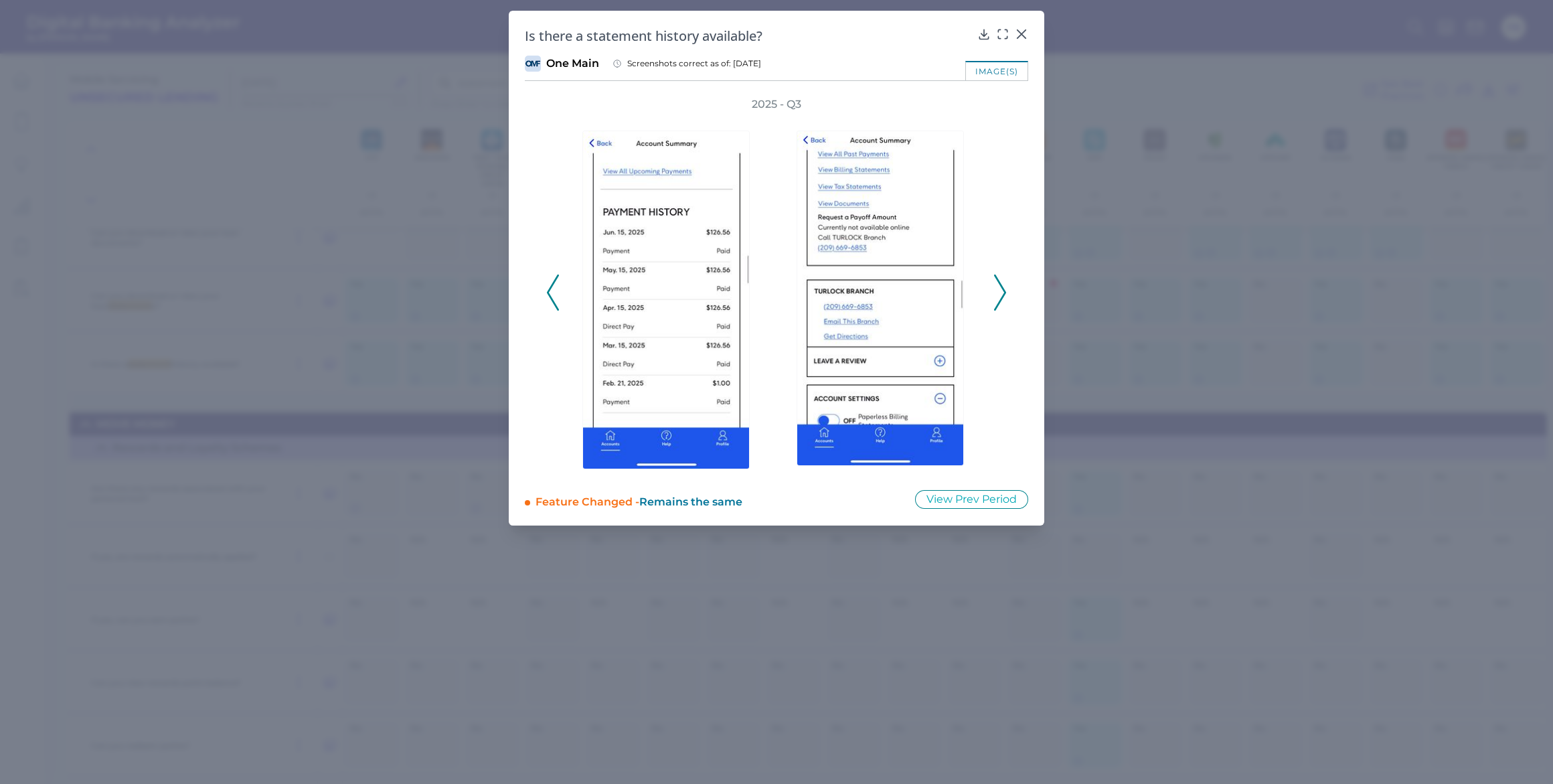
click at [773, 287] on icon at bounding box center [1000, 292] width 12 height 36
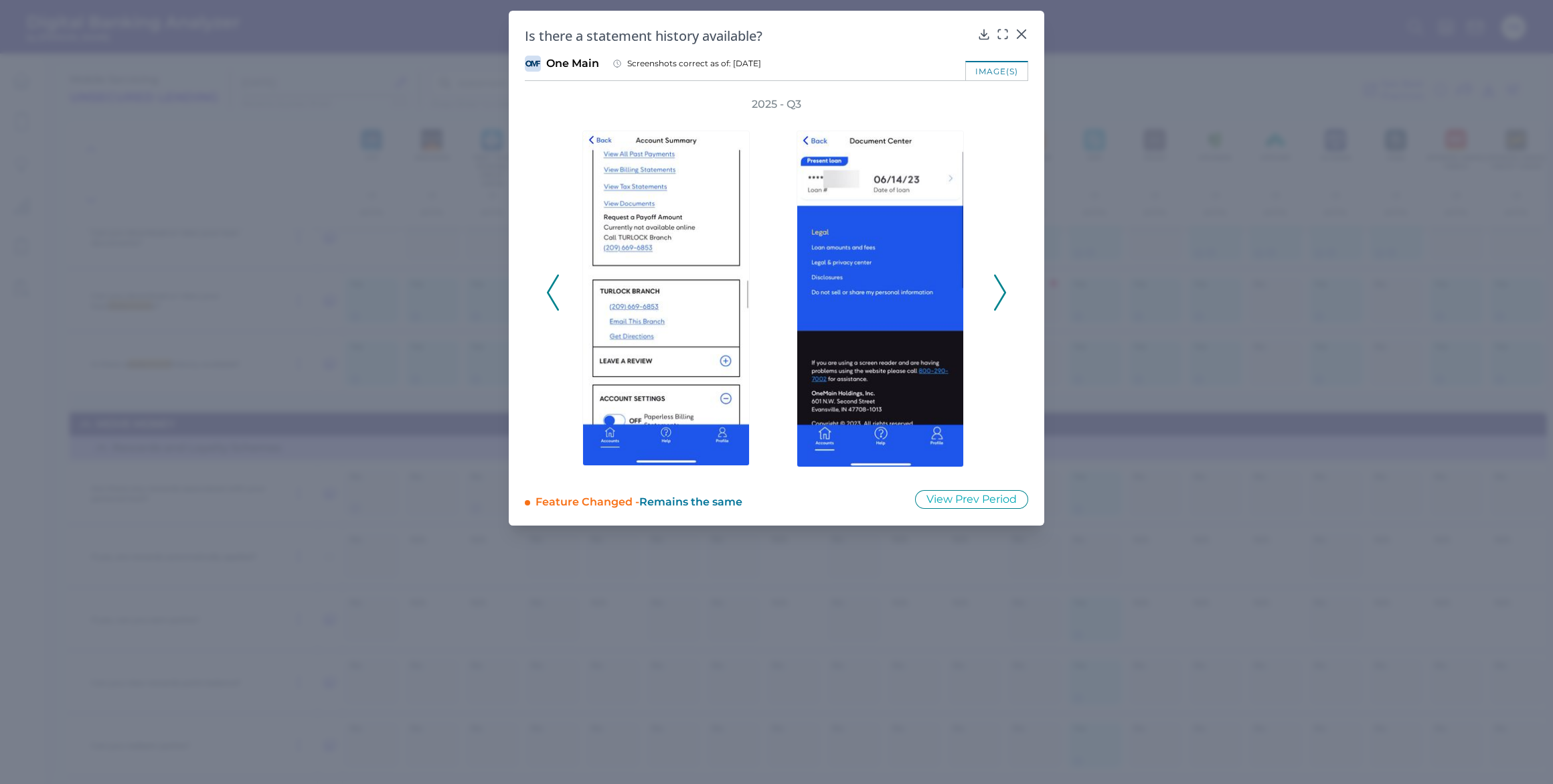
click at [773, 298] on div "2025 - Q3" at bounding box center [776, 284] width 503 height 376
click at [773, 297] on icon at bounding box center [1000, 292] width 12 height 36
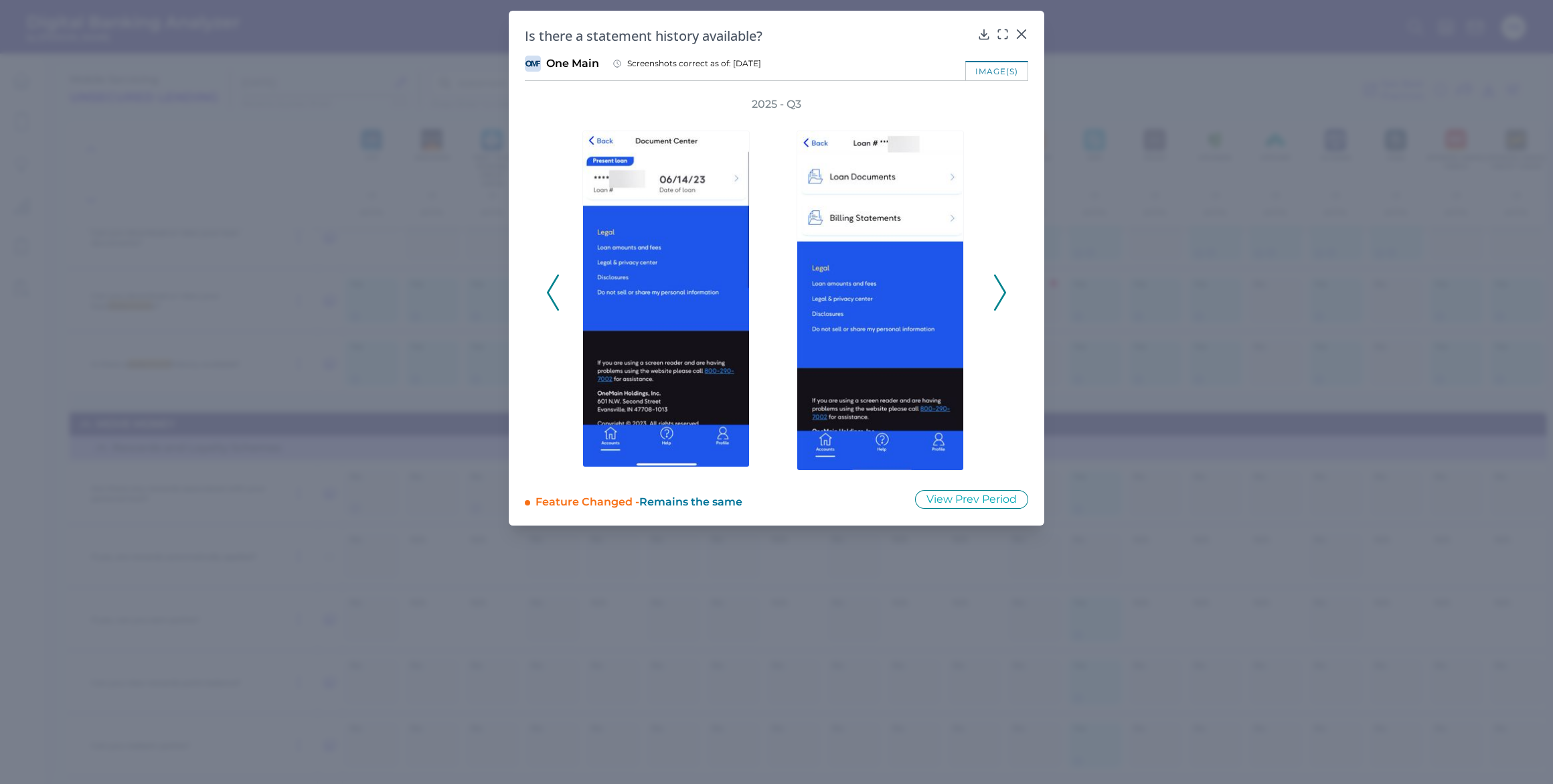
click at [773, 297] on icon at bounding box center [1000, 292] width 12 height 36
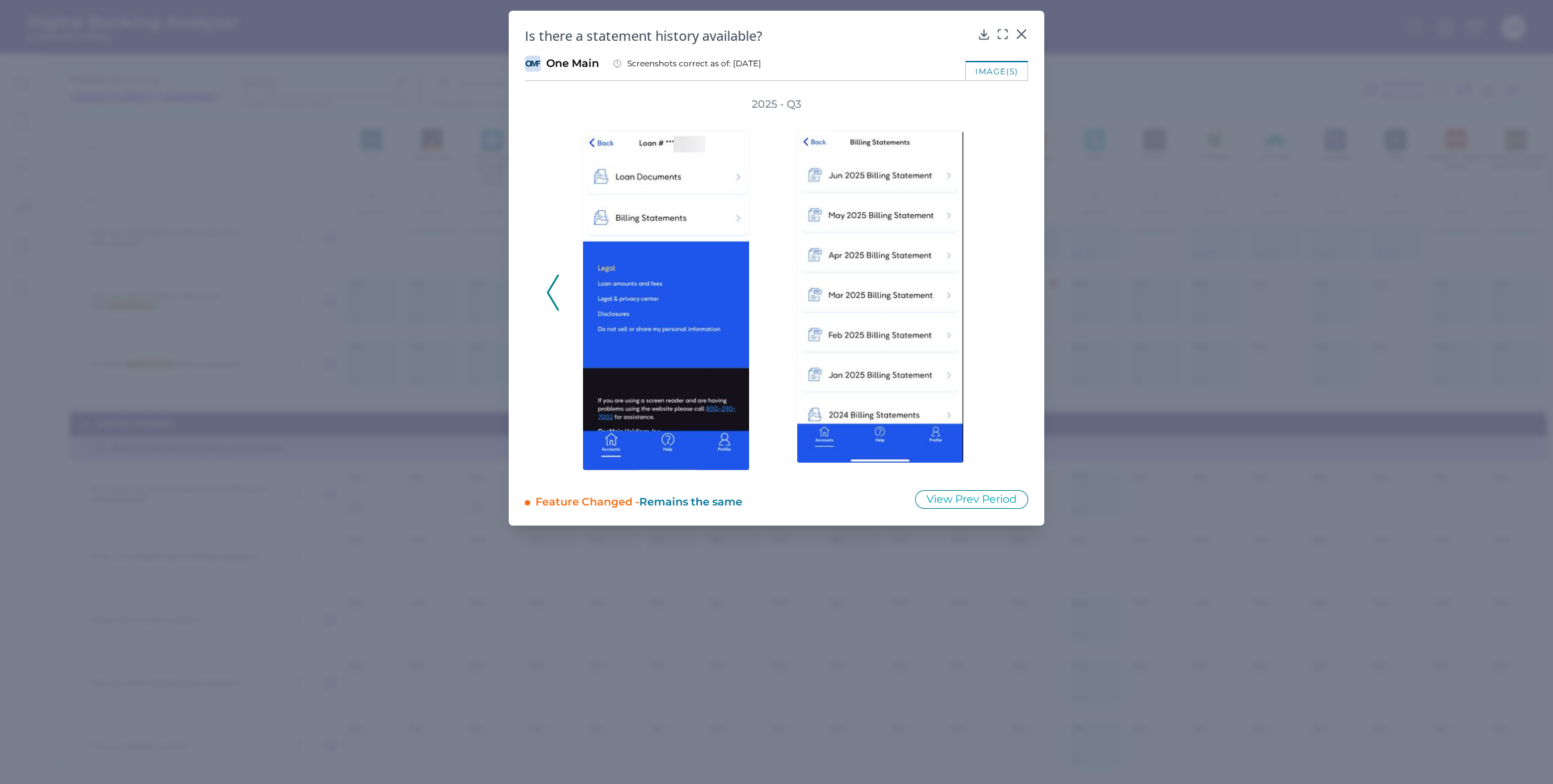
drag, startPoint x: 1216, startPoint y: 197, endPoint x: 1163, endPoint y: 203, distance: 53.3
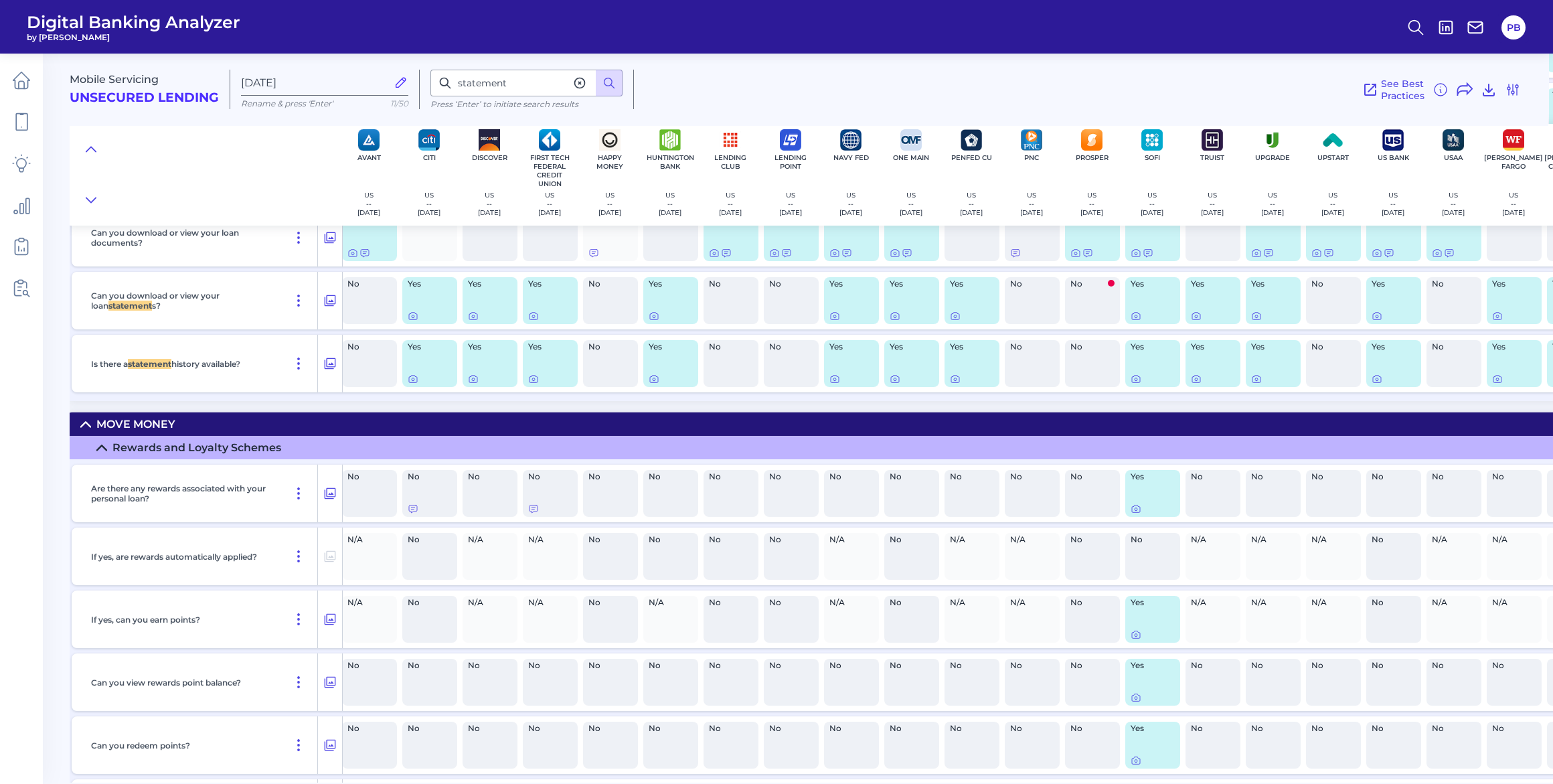
scroll to position [3261, 0]
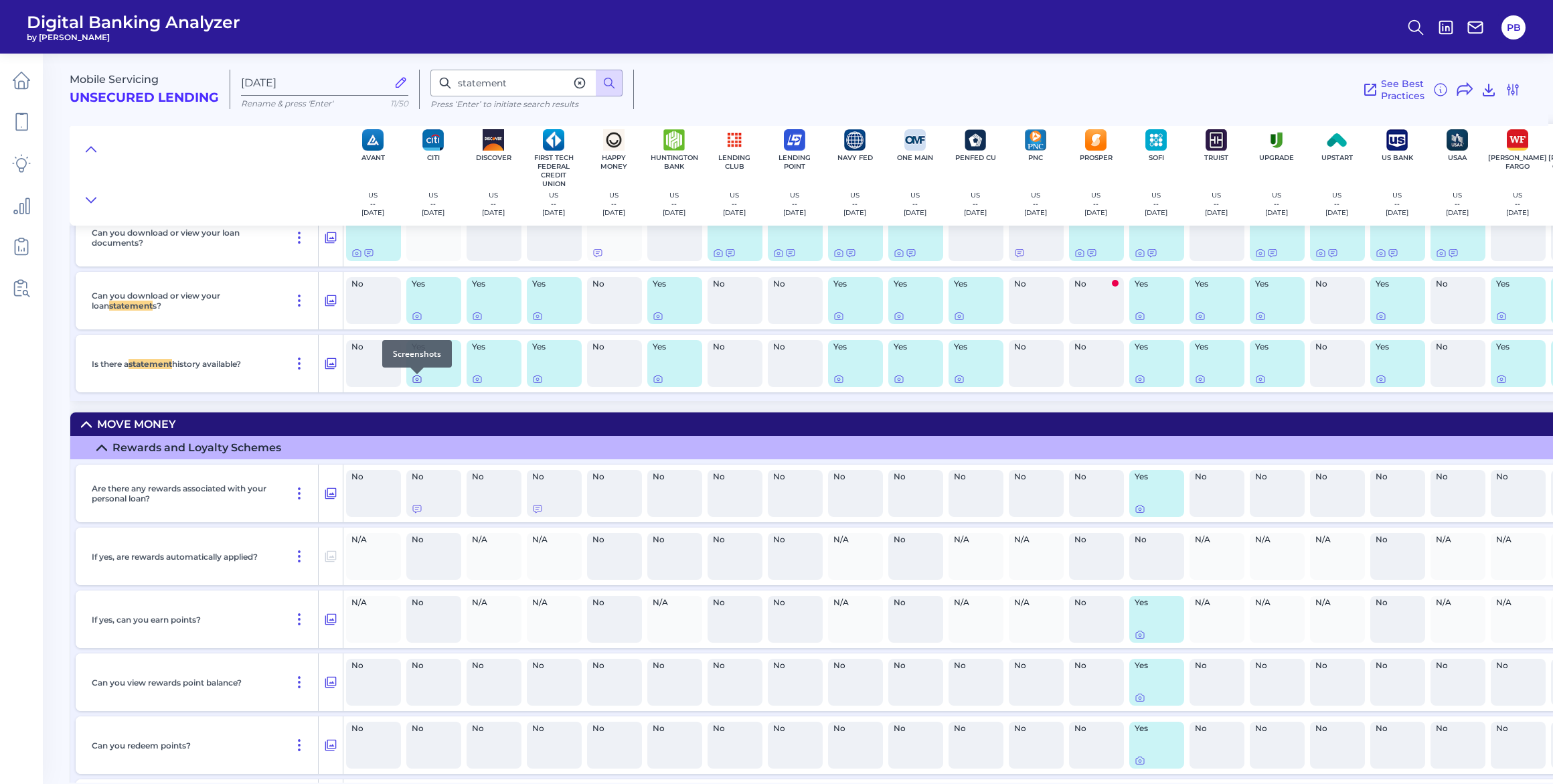
click at [419, 383] on icon at bounding box center [416, 378] width 11 height 11
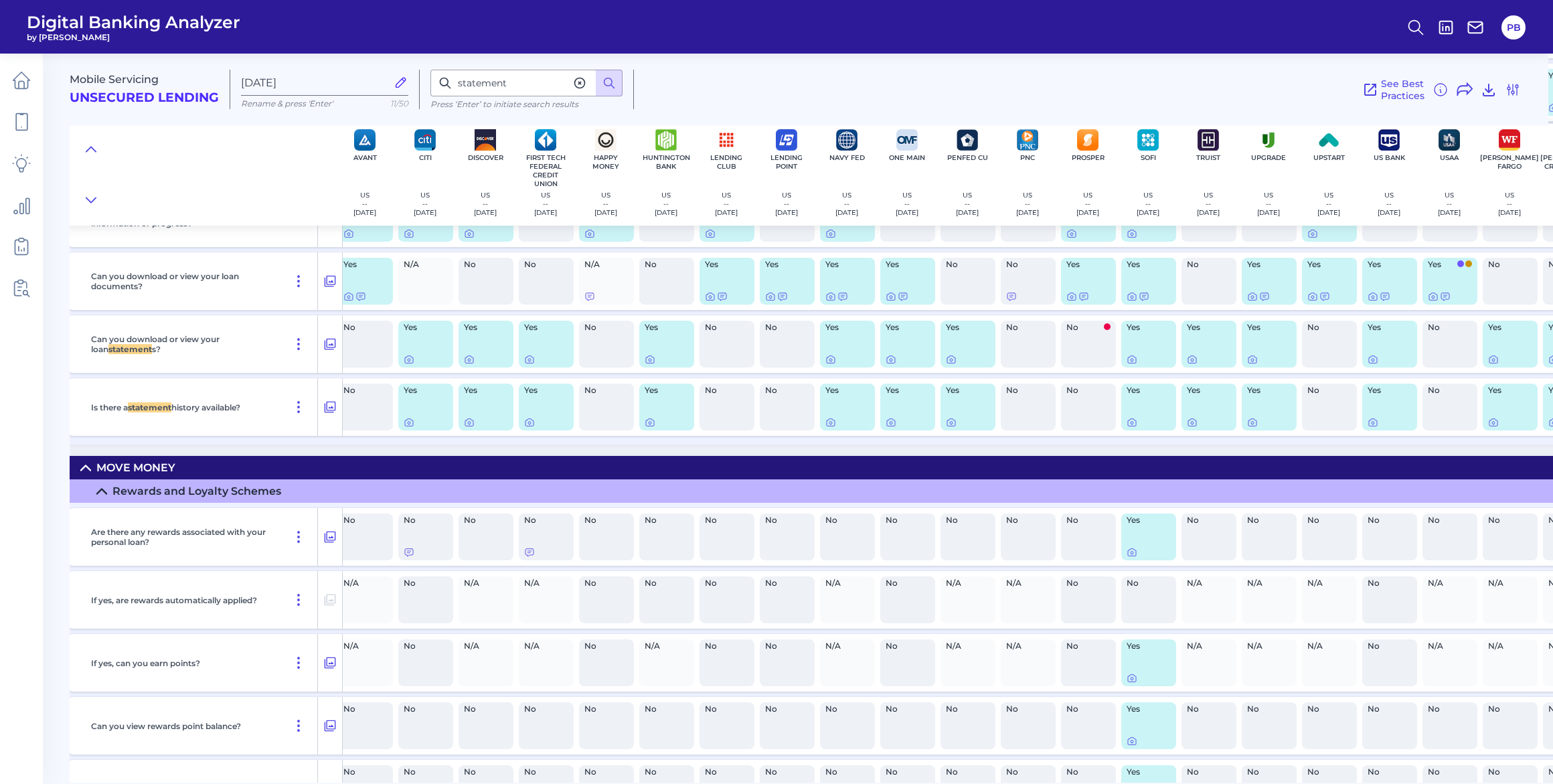
scroll to position [3201, 8]
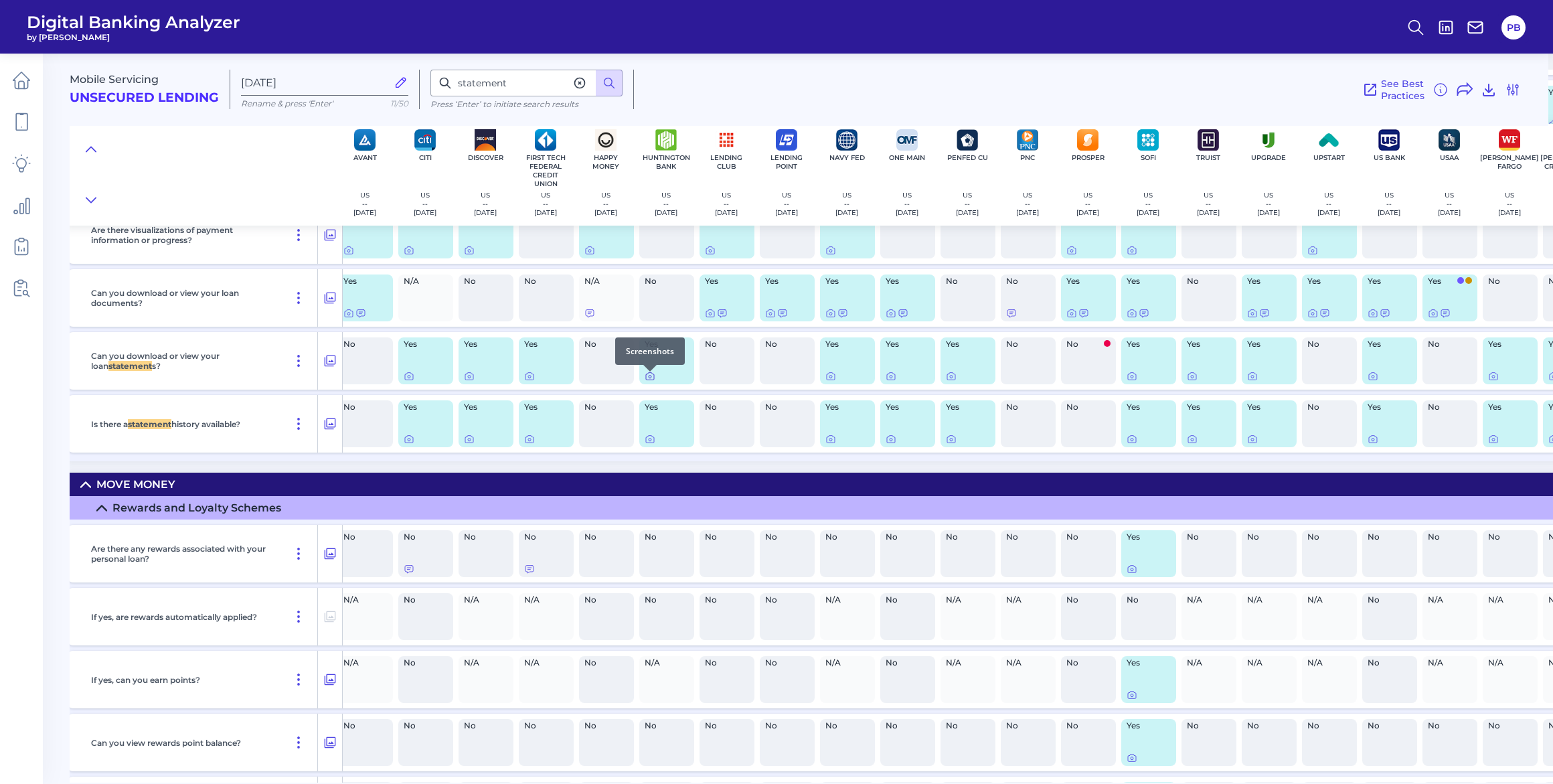
click at [648, 379] on icon at bounding box center [649, 376] width 11 height 11
